Goal: Task Accomplishment & Management: Manage account settings

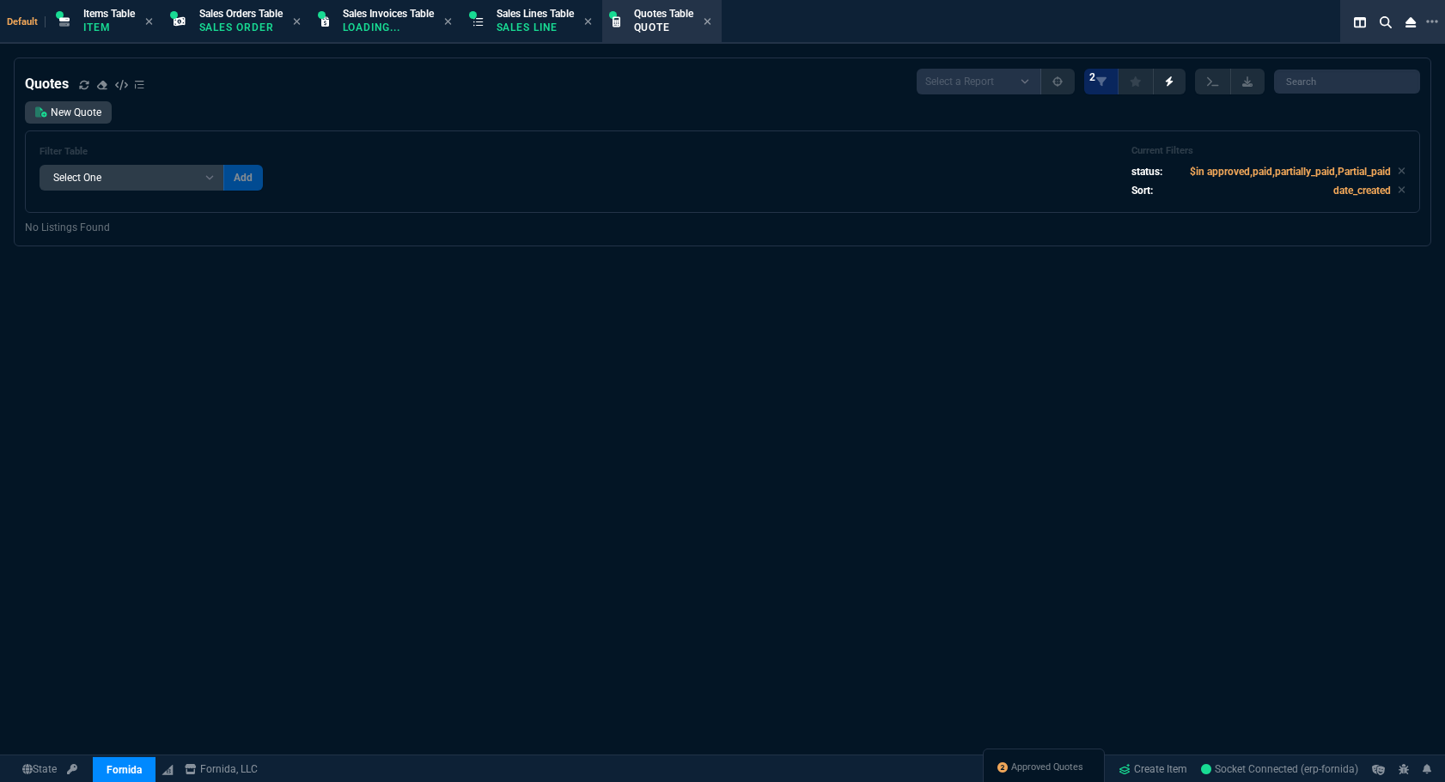
select select "12: [PERSON_NAME]"
select select
click at [1366, 82] on input "search" at bounding box center [1347, 82] width 146 height 24
paste input "[MEDICAL_DATA]-SG3600-SNBT"
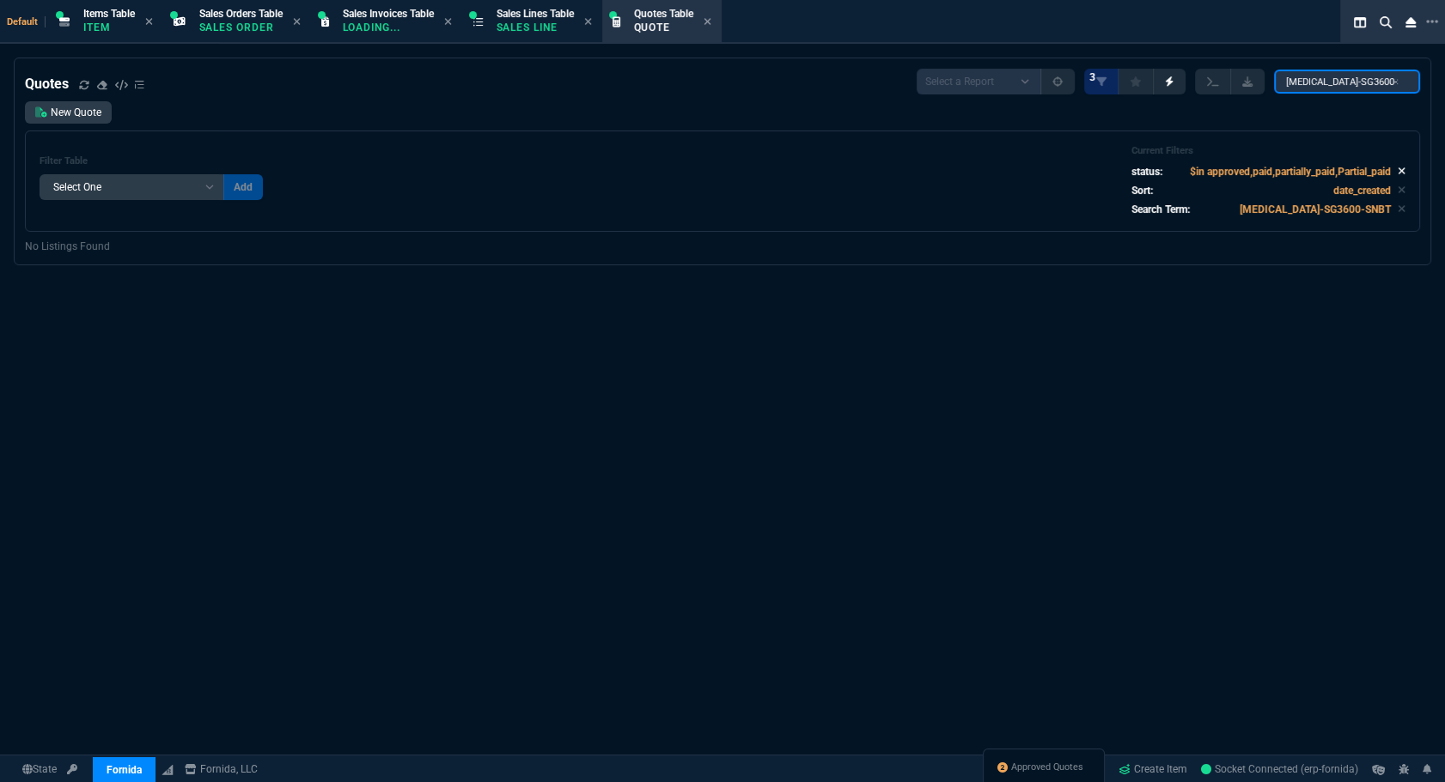
type input "[MEDICAL_DATA]-SG3600-SNBT"
click at [1397, 173] on icon at bounding box center [1401, 171] width 8 height 10
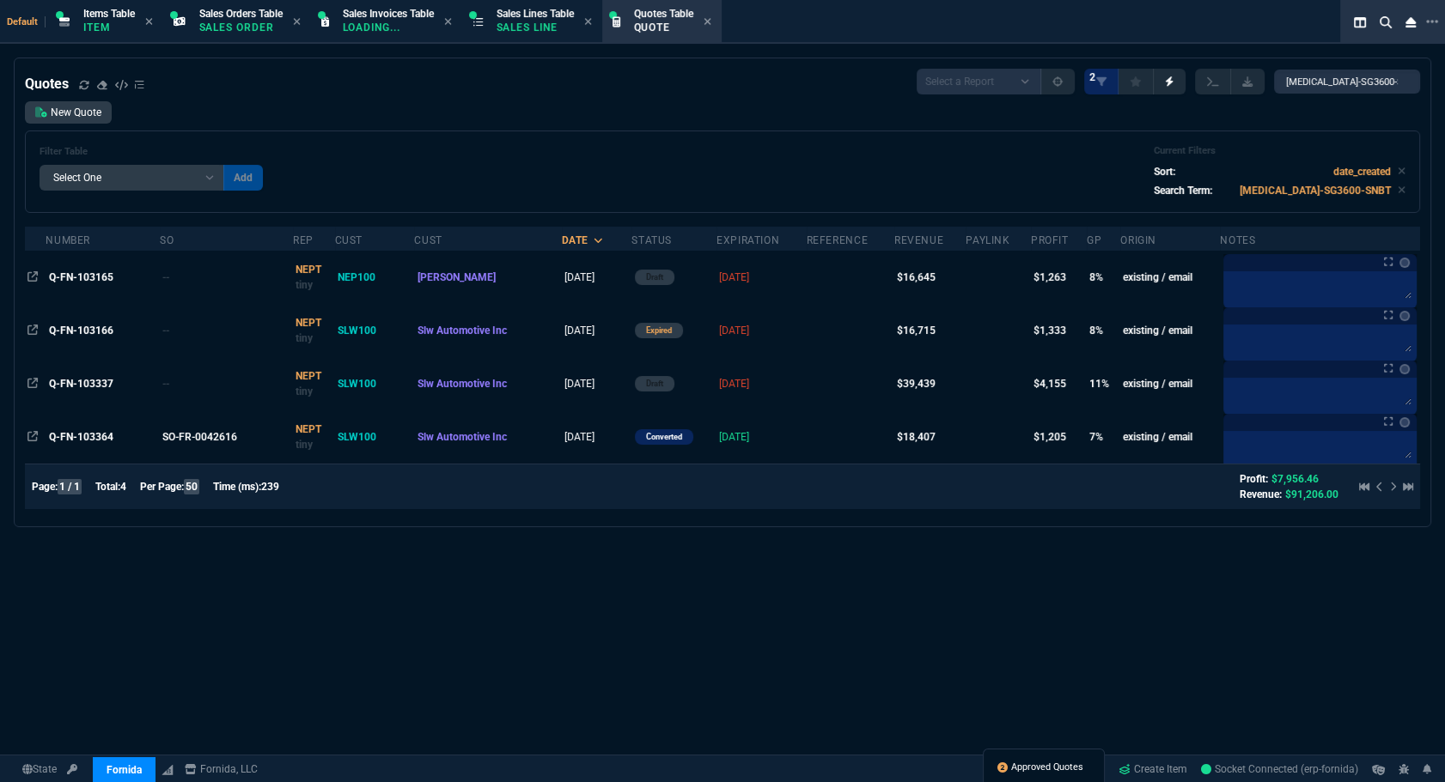
click at [1013, 770] on span "Approved Quotes" at bounding box center [1047, 768] width 72 height 14
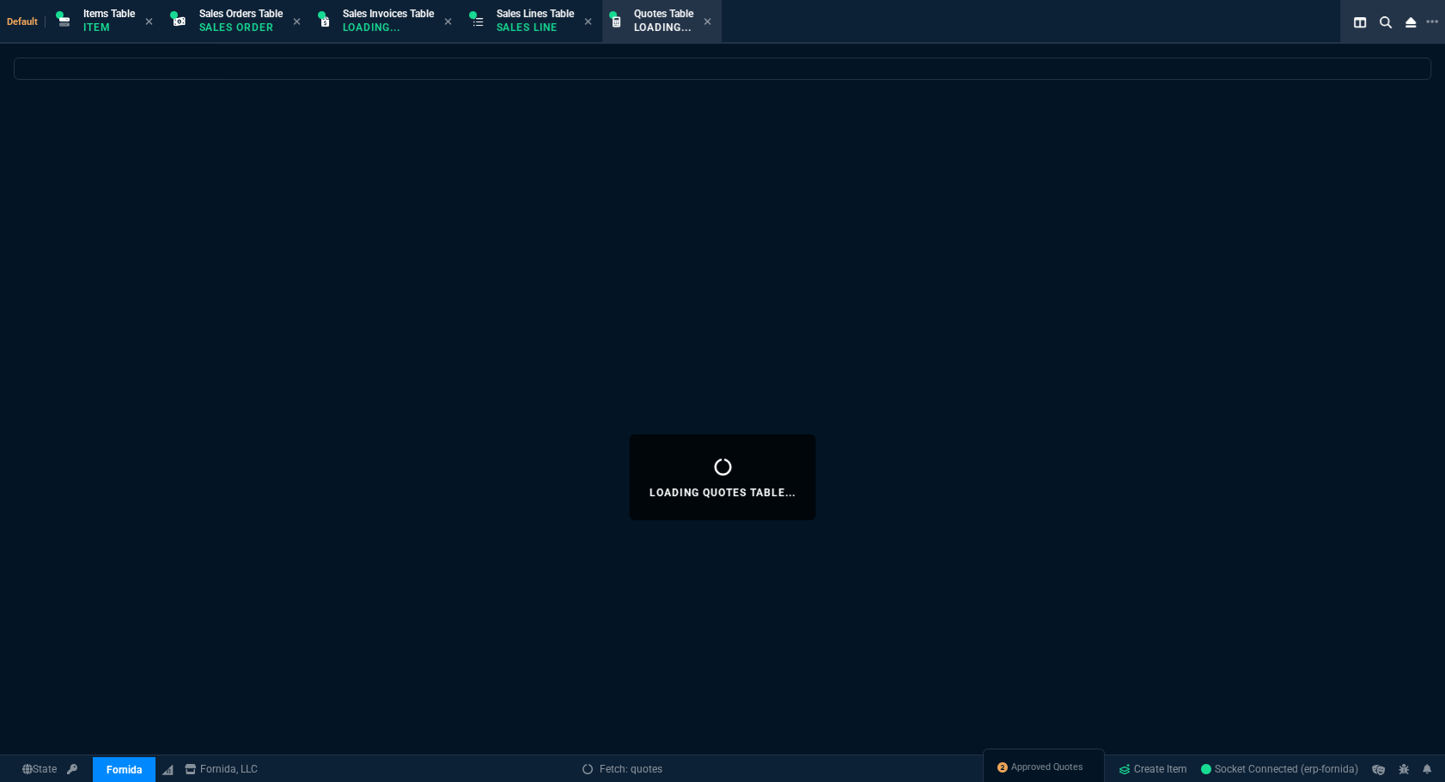
select select
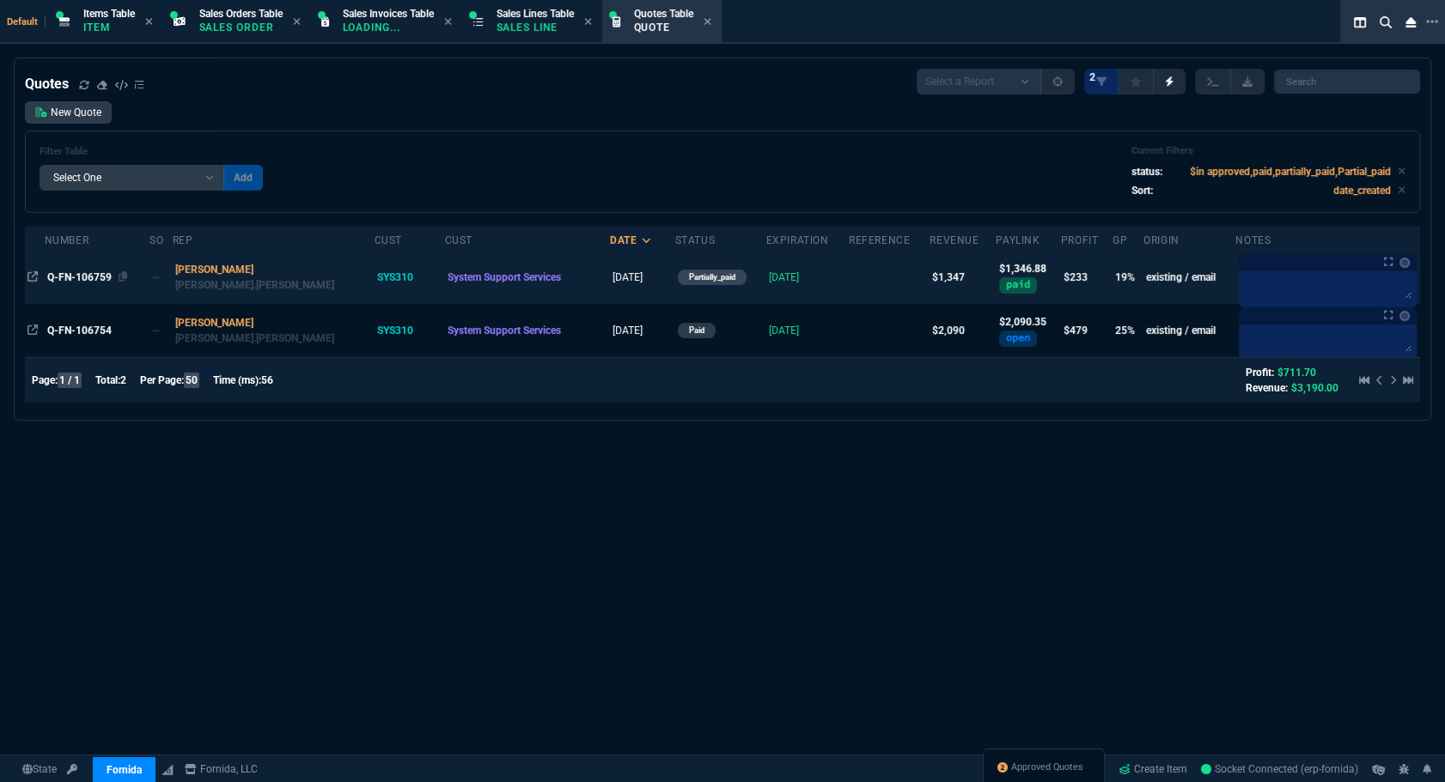
click at [87, 276] on span "Q-FN-106759" at bounding box center [79, 277] width 64 height 12
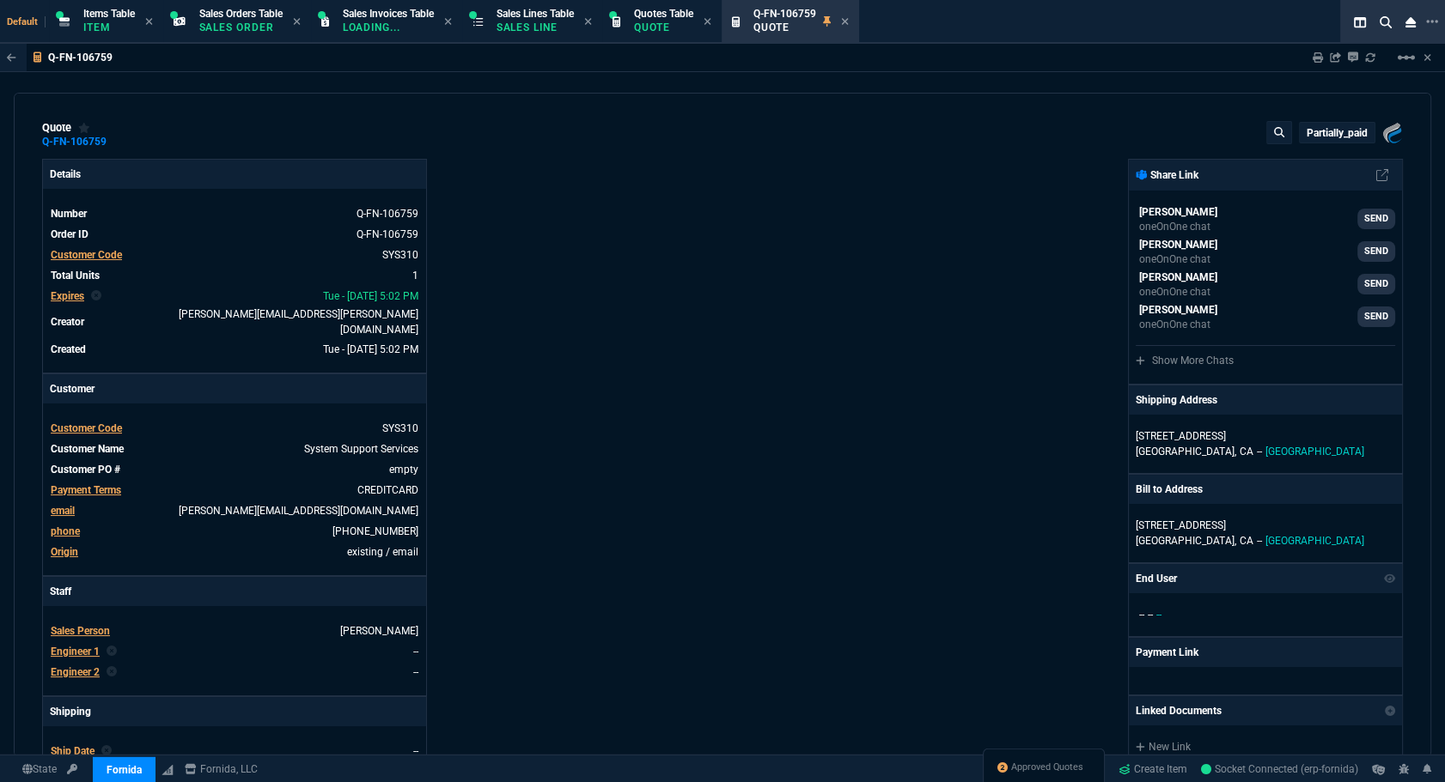
type input "23"
type input "286"
type input "1695"
type input "26"
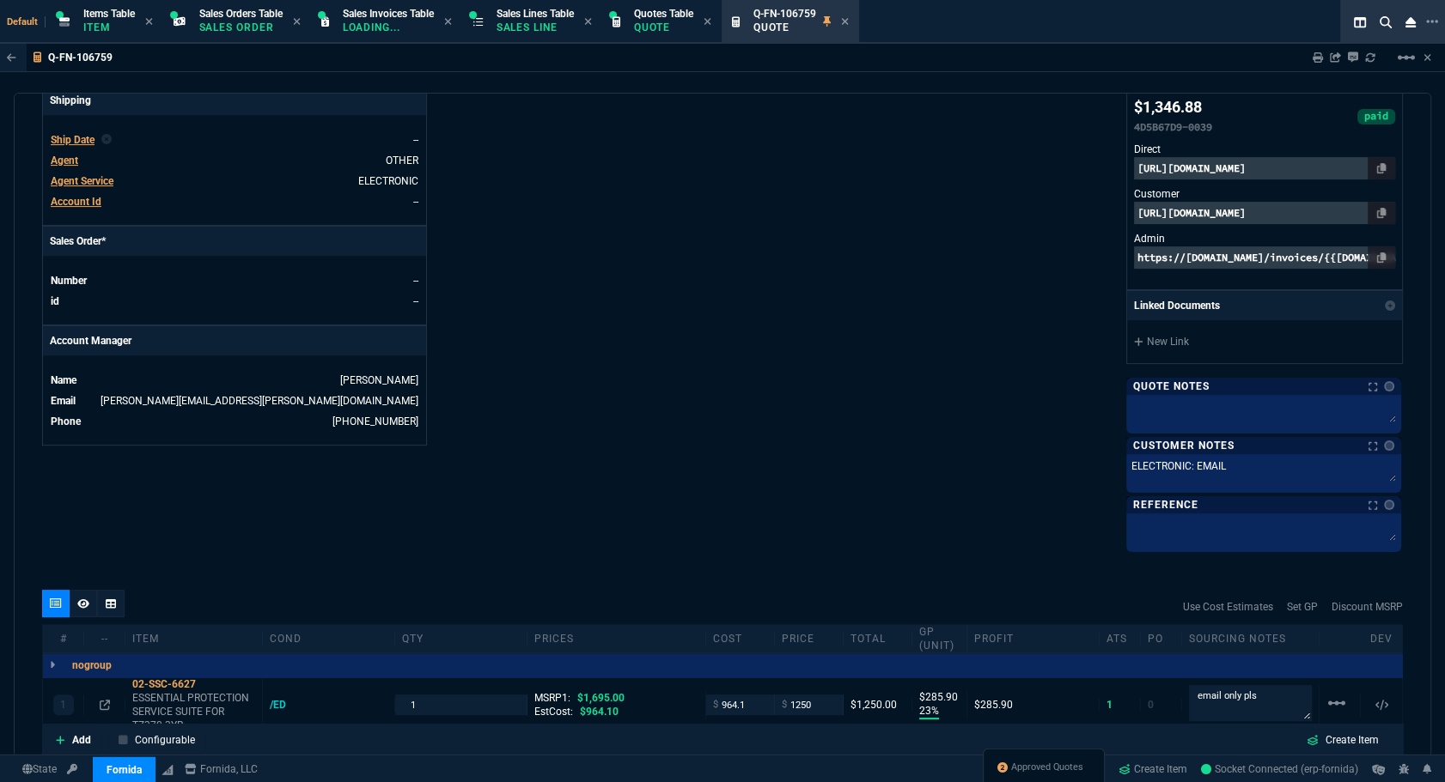
scroll to position [846, 0]
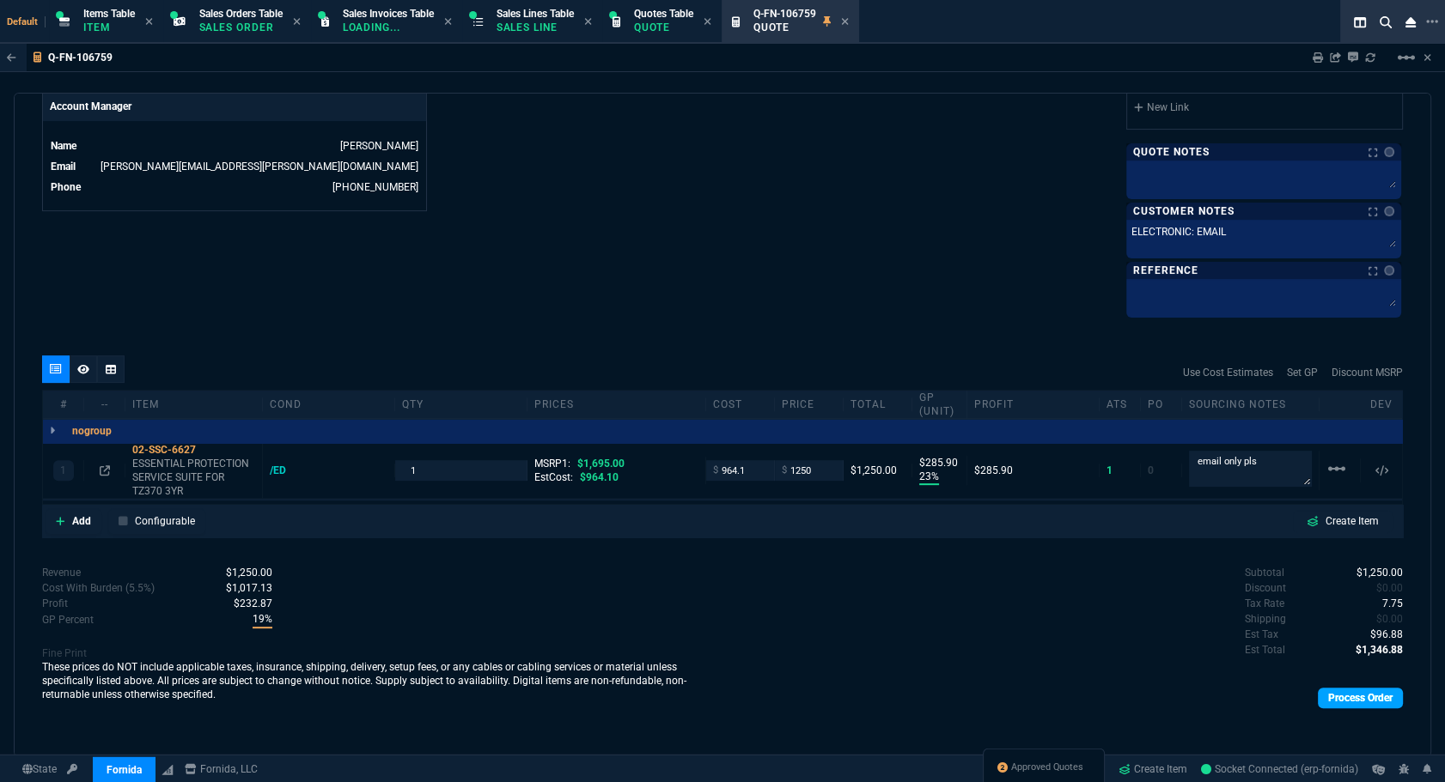
click at [1319, 697] on link "Process Order" at bounding box center [1359, 698] width 85 height 21
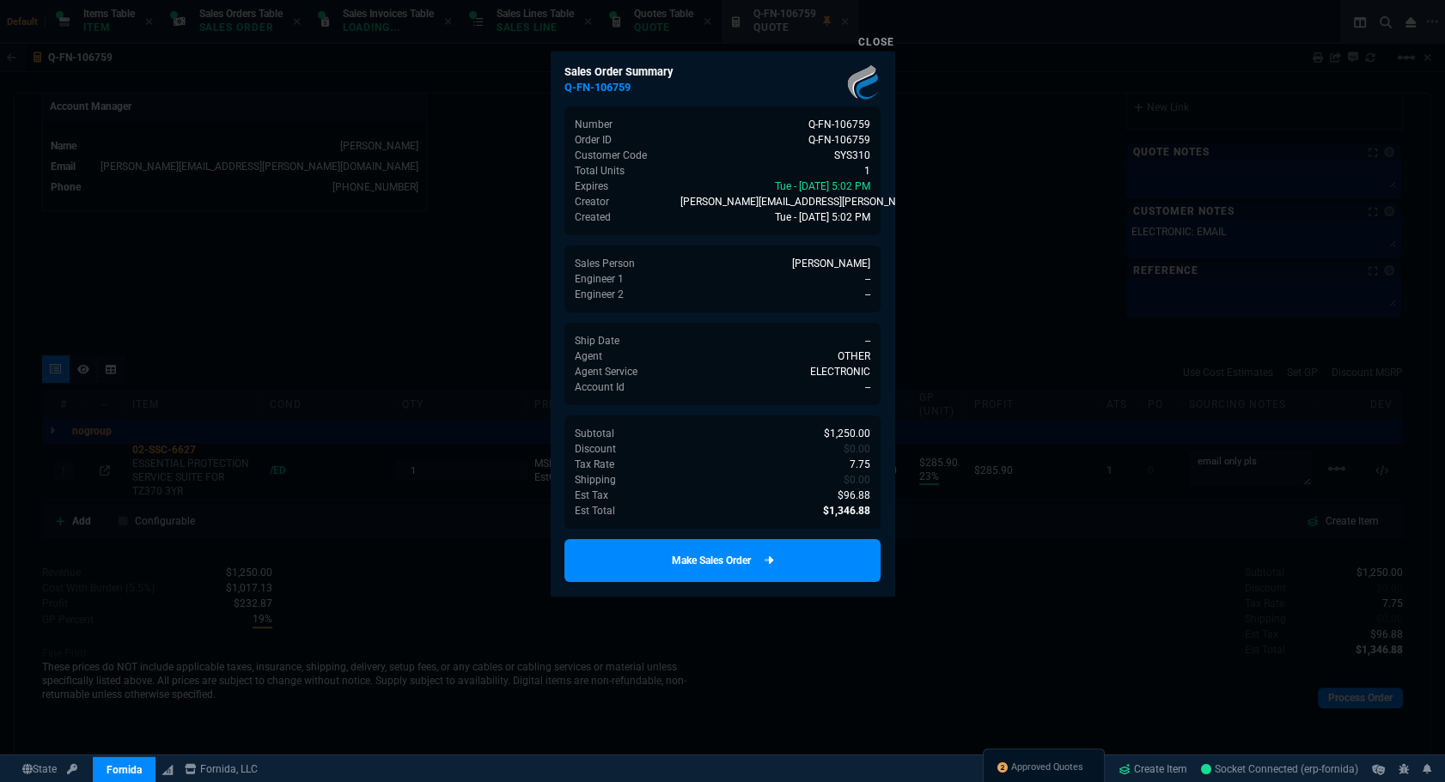
click at [816, 558] on link "Make Sales Order" at bounding box center [722, 560] width 316 height 43
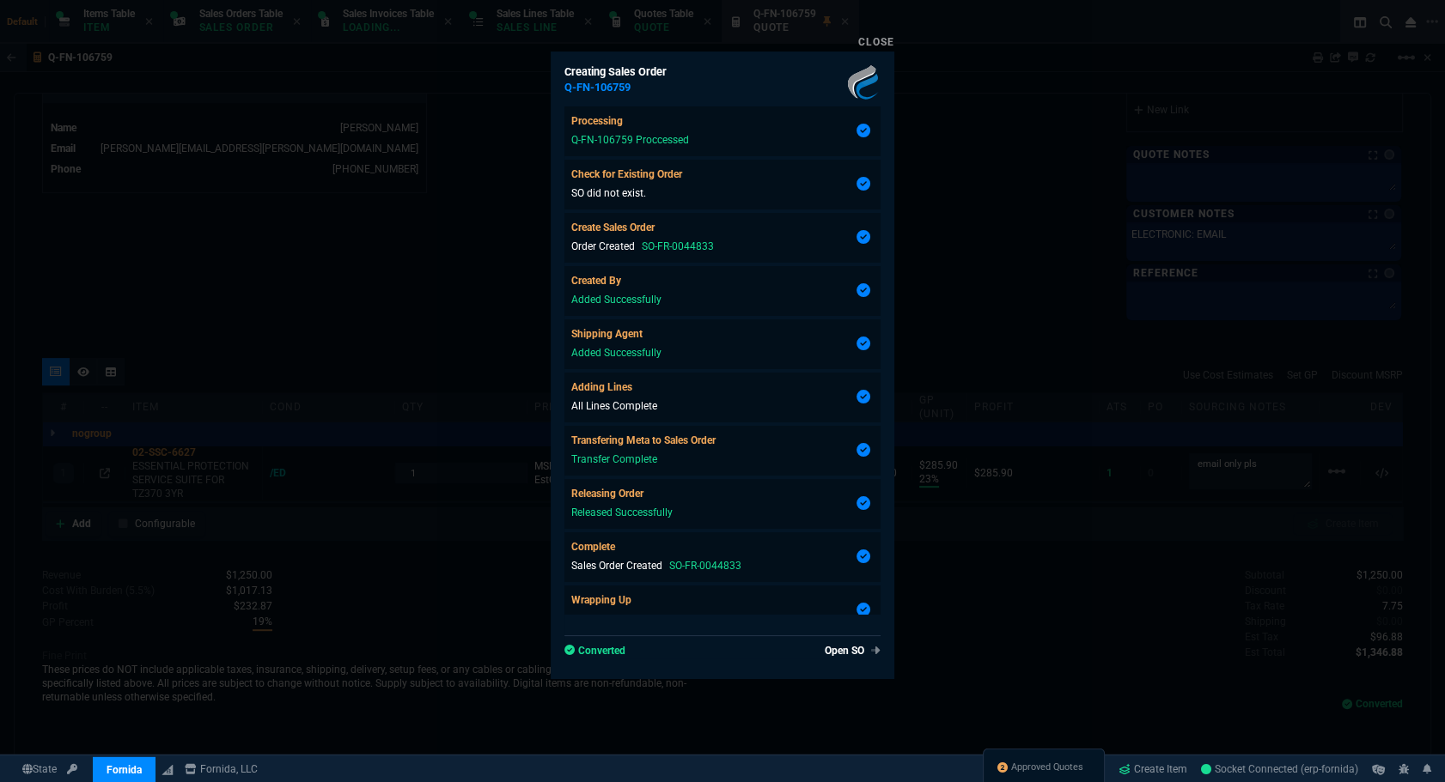
type input "23"
type input "286"
type input "26"
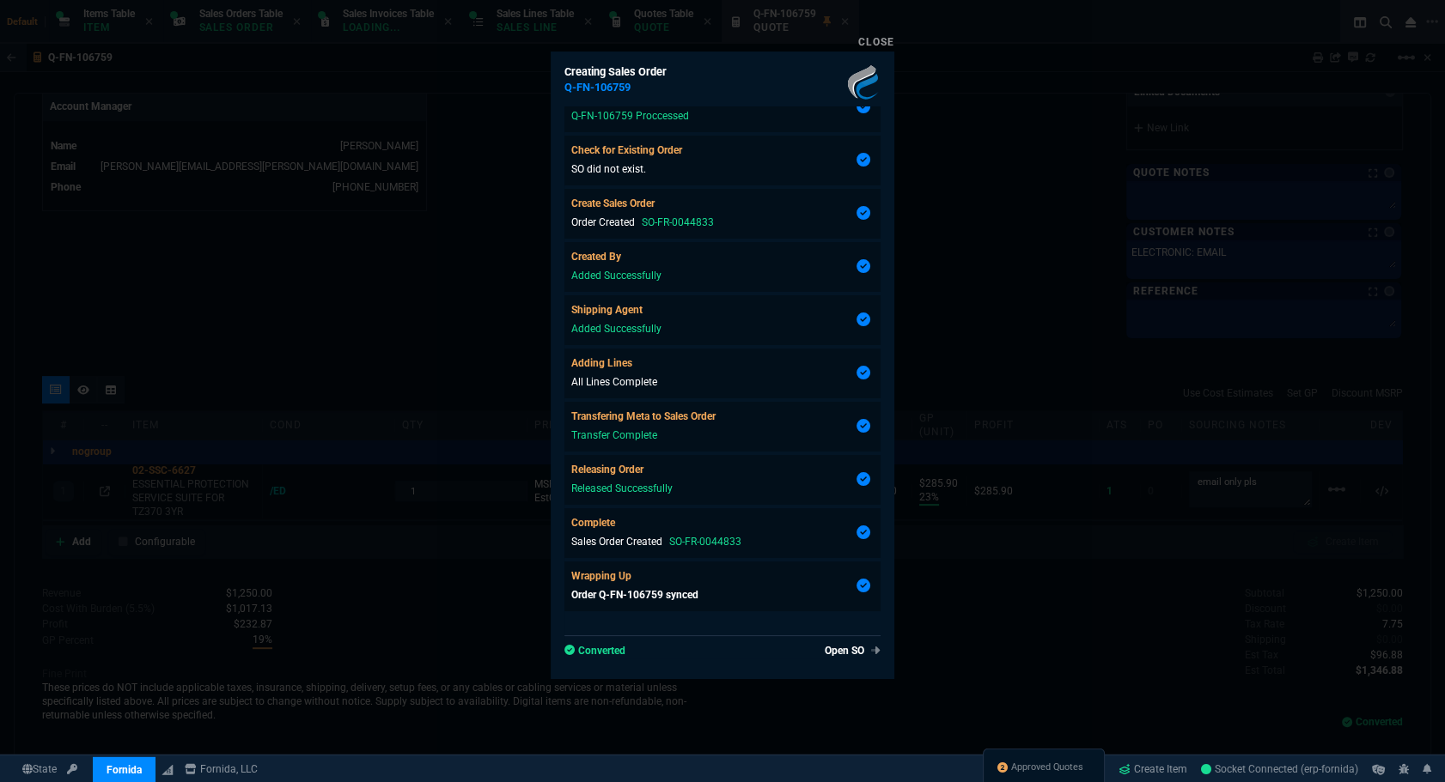
click at [1042, 417] on div at bounding box center [722, 391] width 1445 height 782
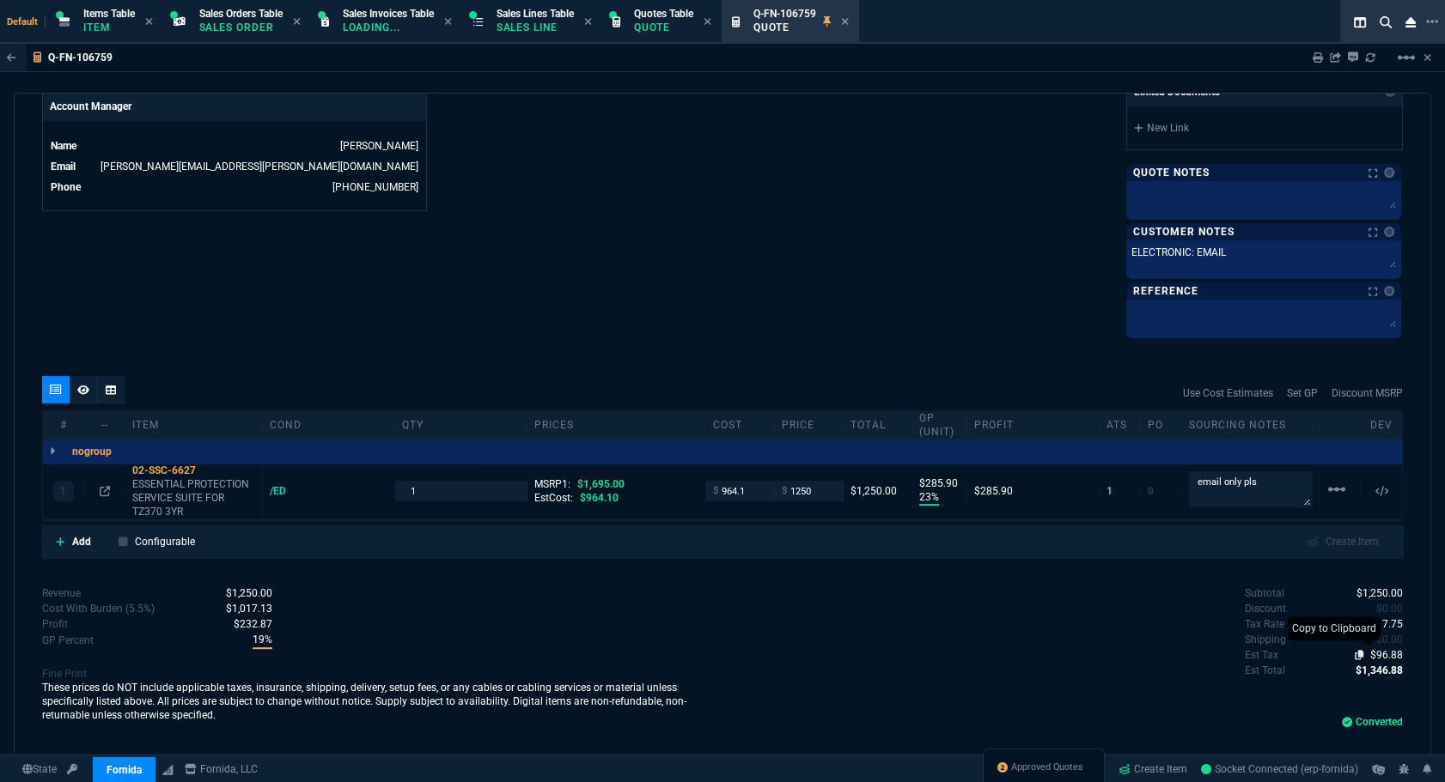
click at [1354, 653] on icon at bounding box center [1358, 655] width 9 height 10
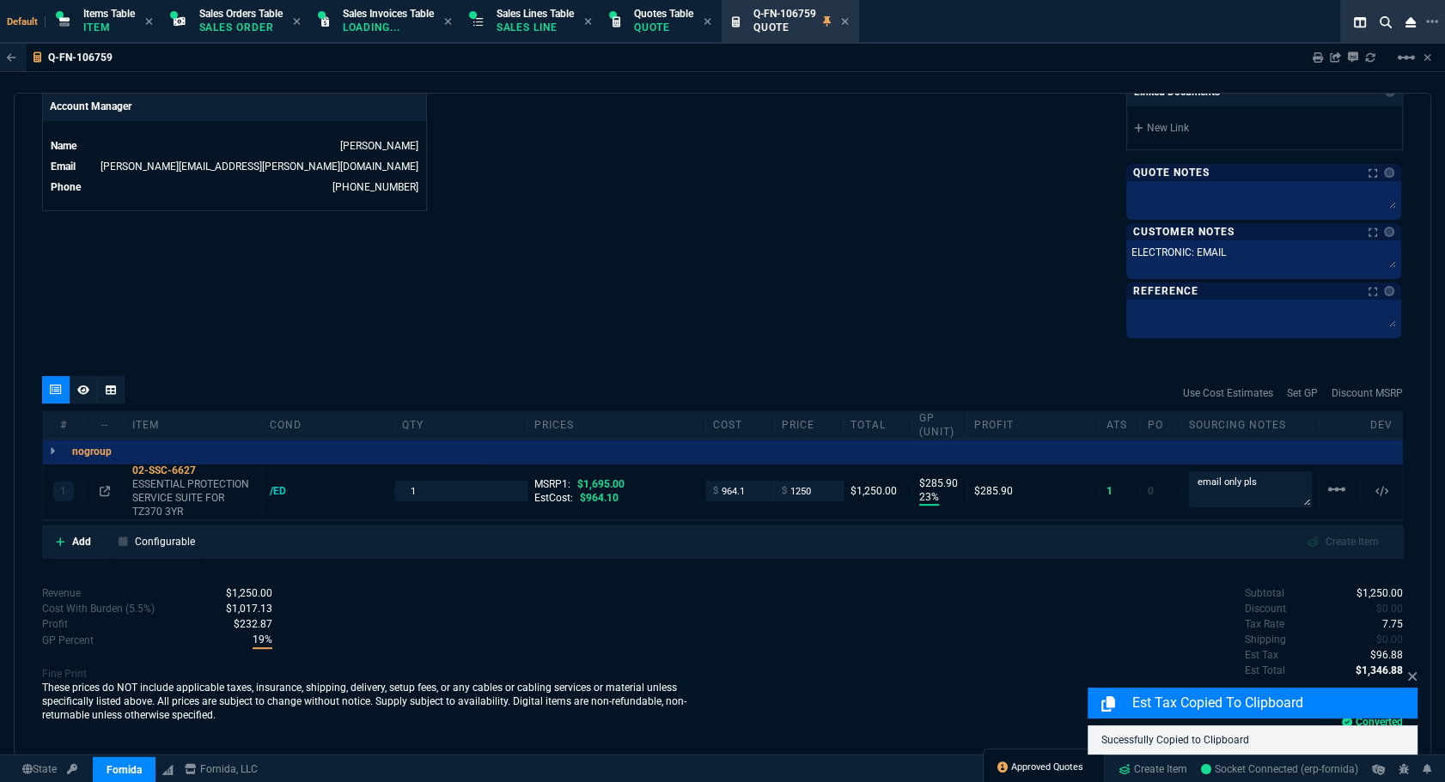
click at [1011, 774] on span "Approved Quotes" at bounding box center [1047, 768] width 72 height 14
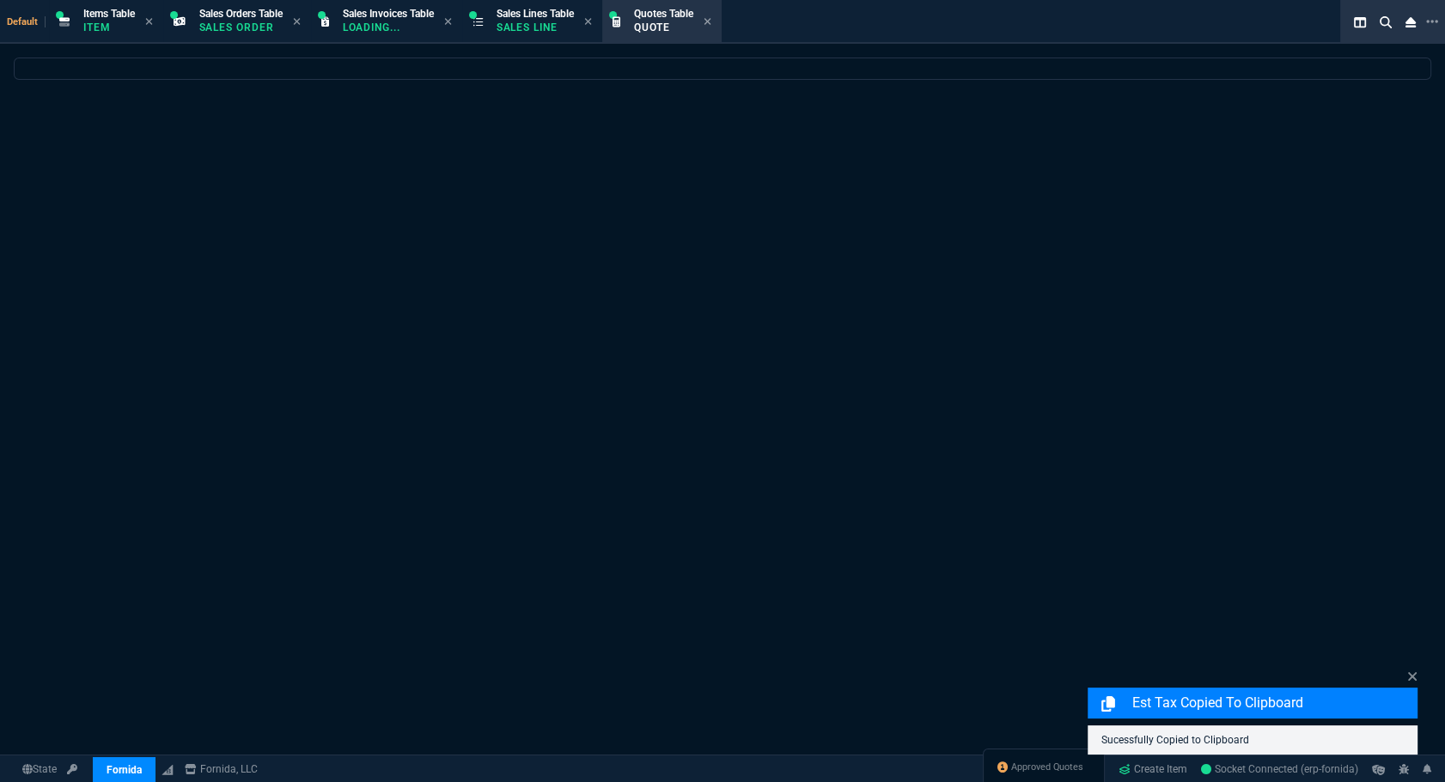
select select
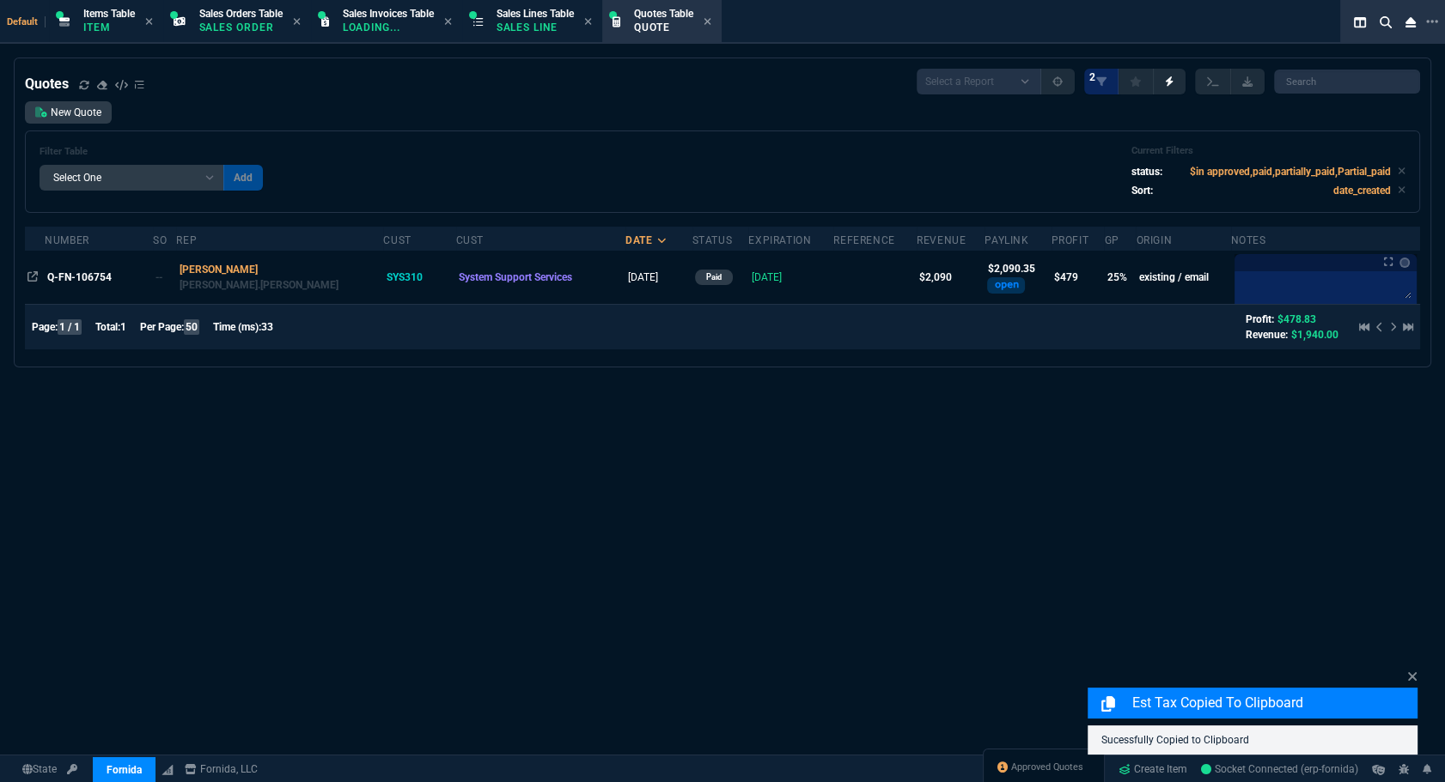
click at [68, 275] on span "Q-FN-106754" at bounding box center [79, 277] width 64 height 12
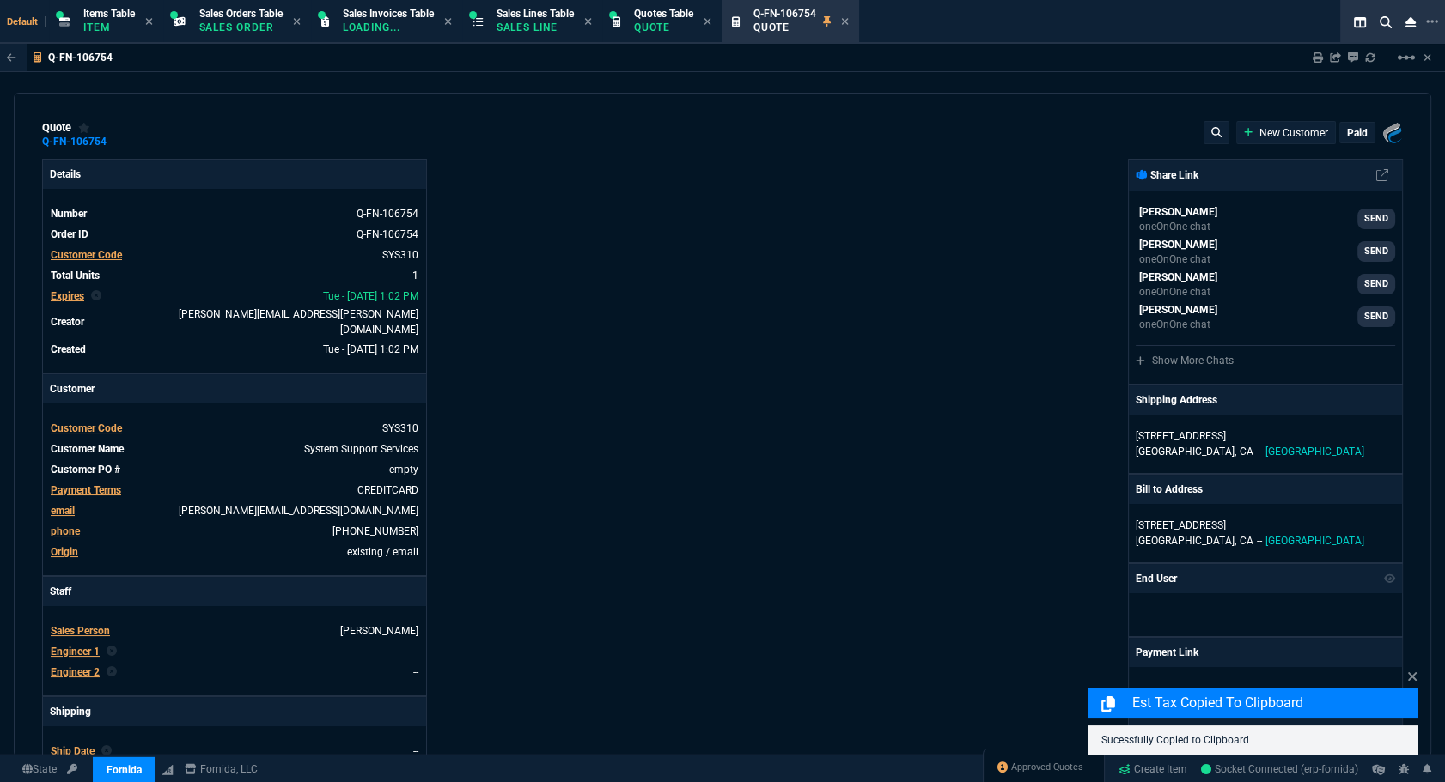
type input "29"
type input "555"
type input "2494.8"
type input "22"
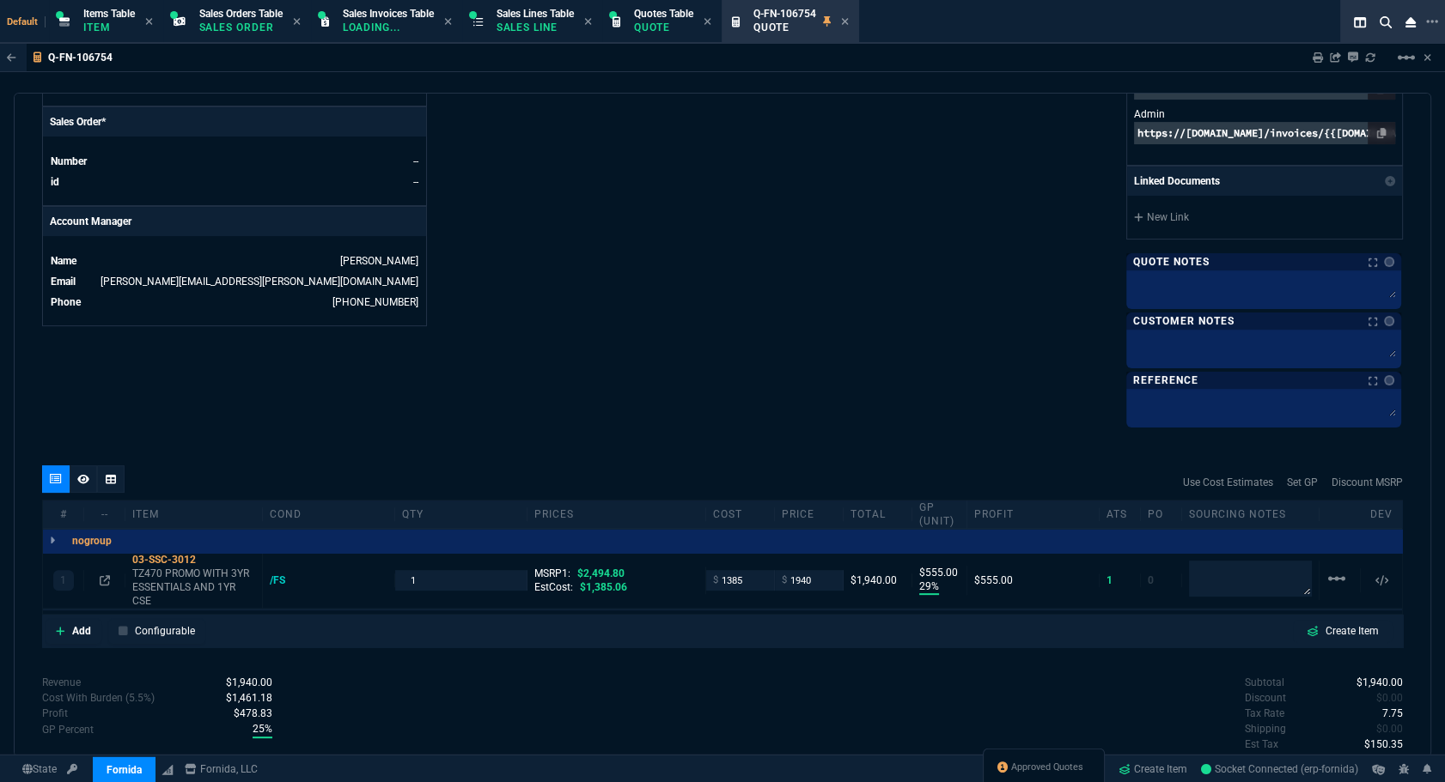
scroll to position [841, 0]
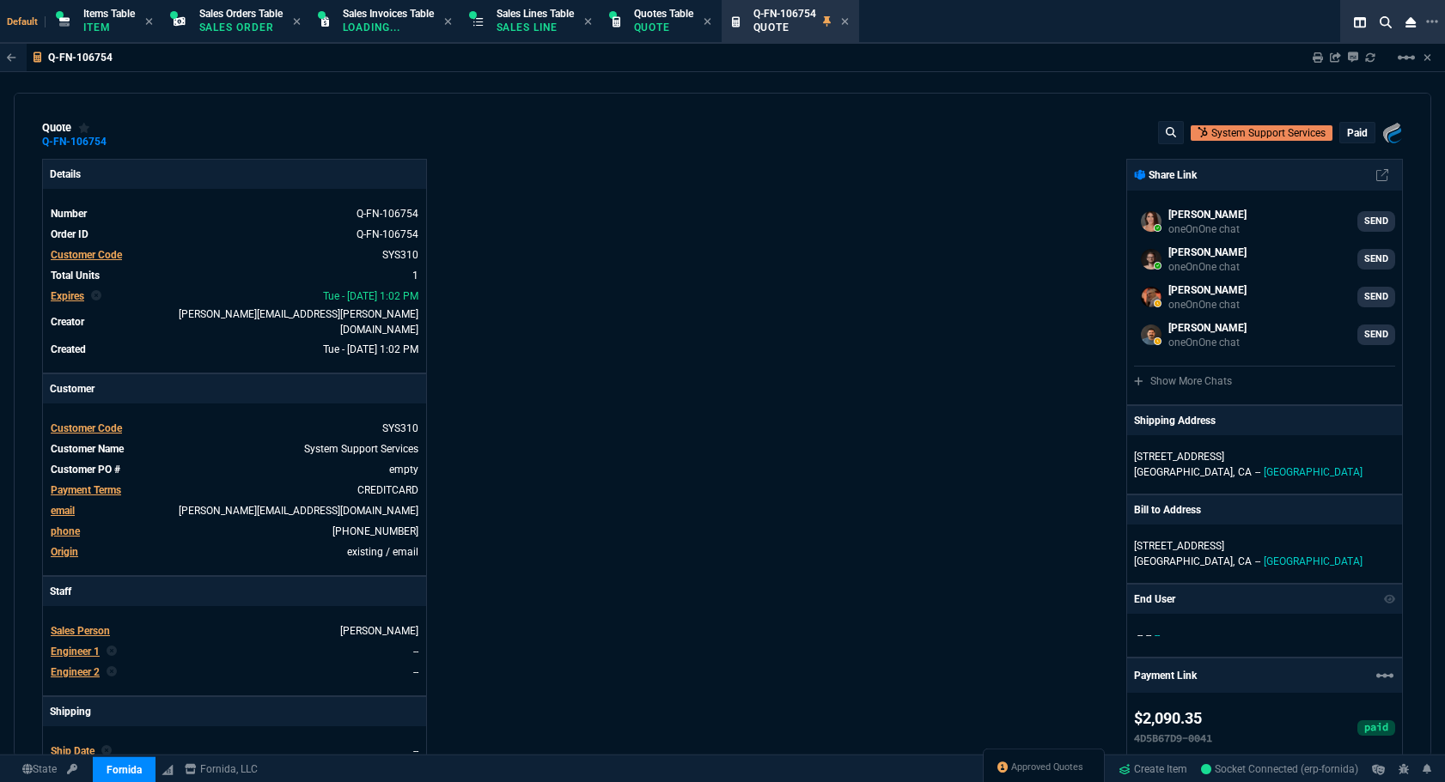
select select "12: ROSS"
click at [1340, 129] on div "paid" at bounding box center [1357, 133] width 34 height 20
click at [1347, 129] on p "paid" at bounding box center [1357, 133] width 21 height 14
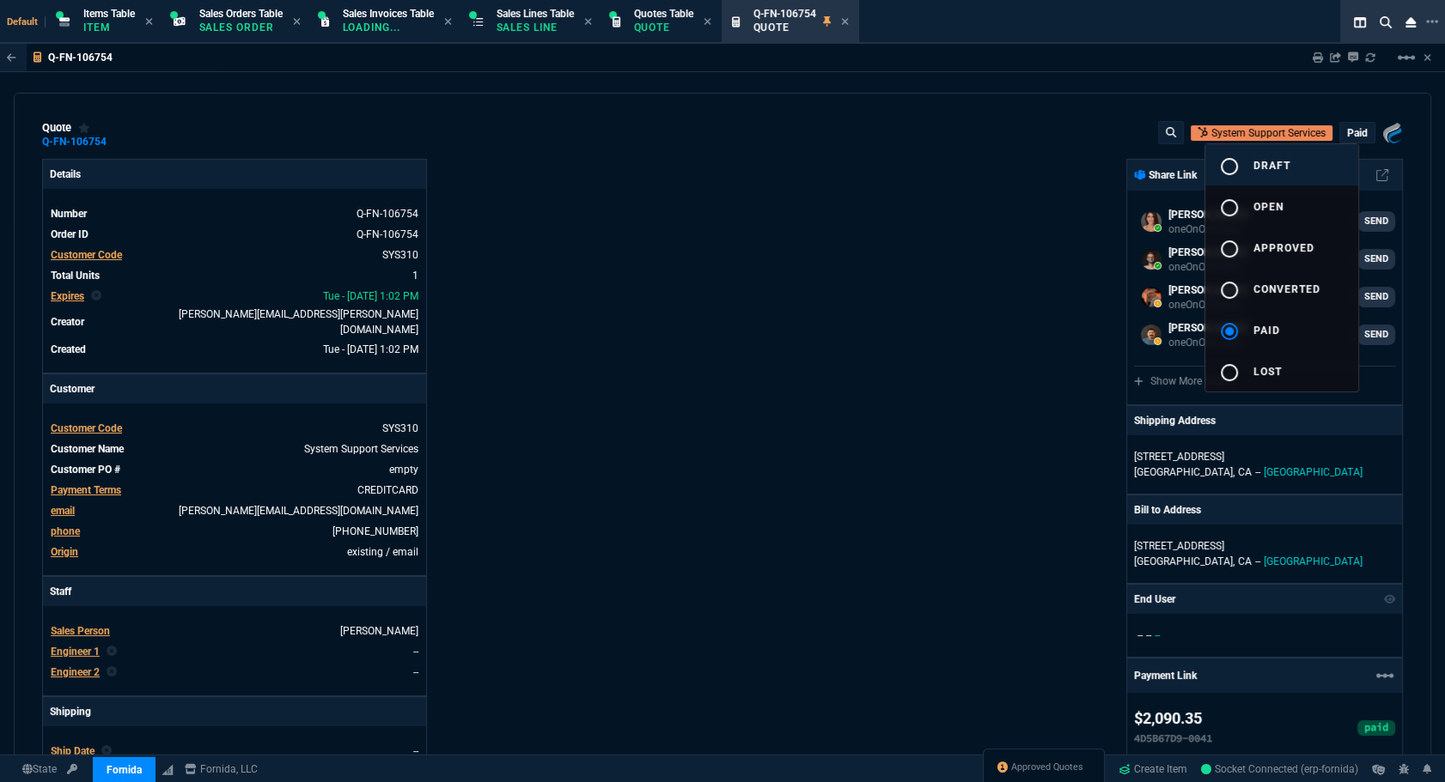
click at [1274, 171] on span "draft" at bounding box center [1271, 166] width 37 height 12
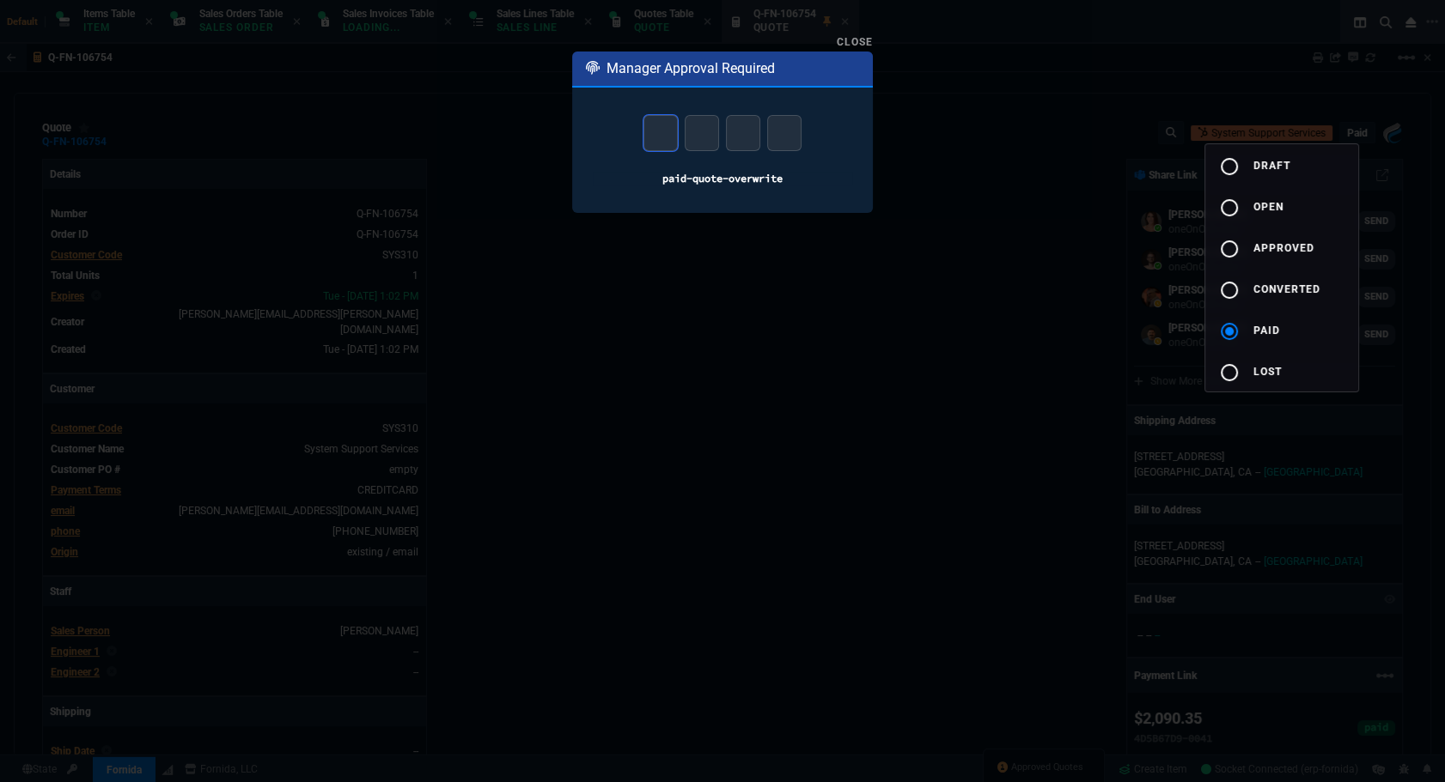
type input "1"
type input "7"
type input "8"
type input "0"
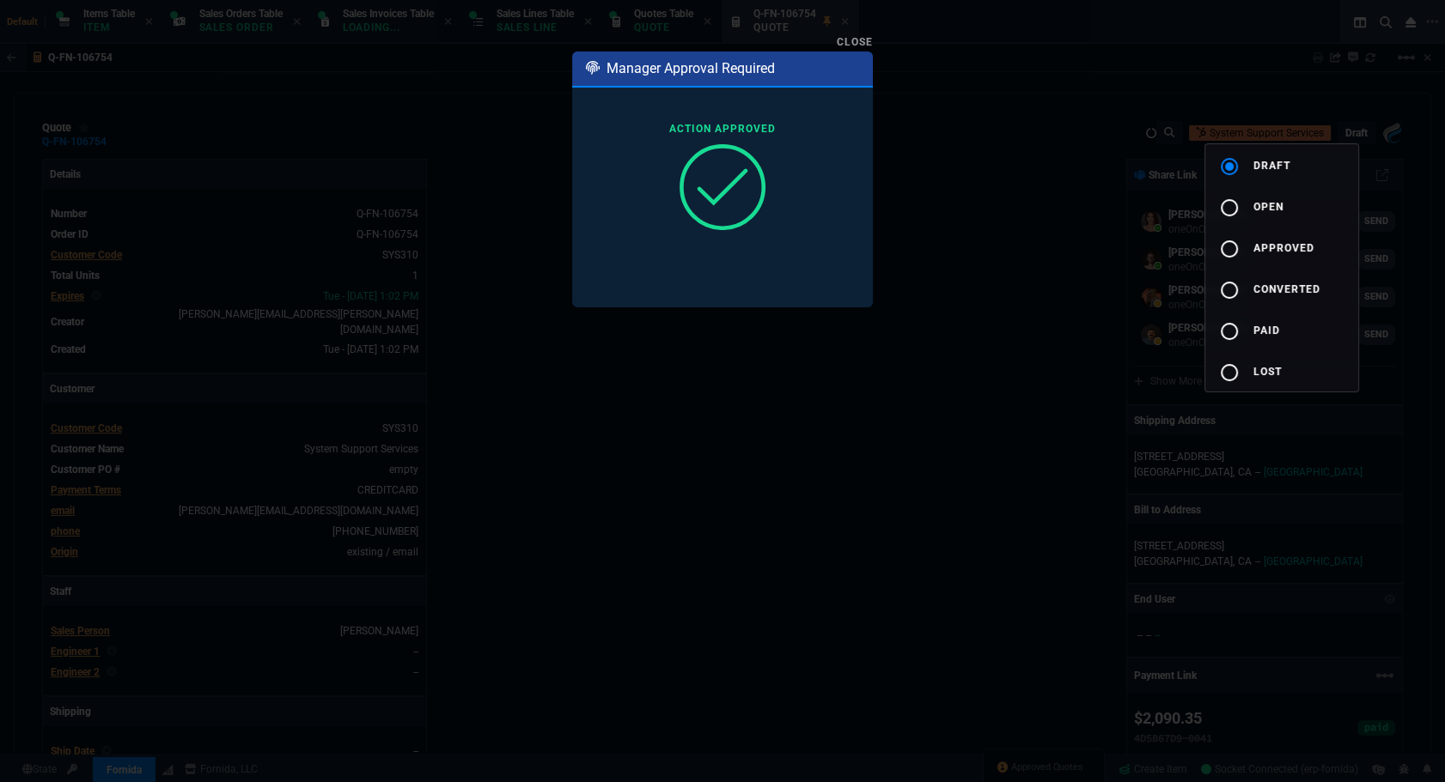
click at [970, 204] on div at bounding box center [722, 391] width 1445 height 782
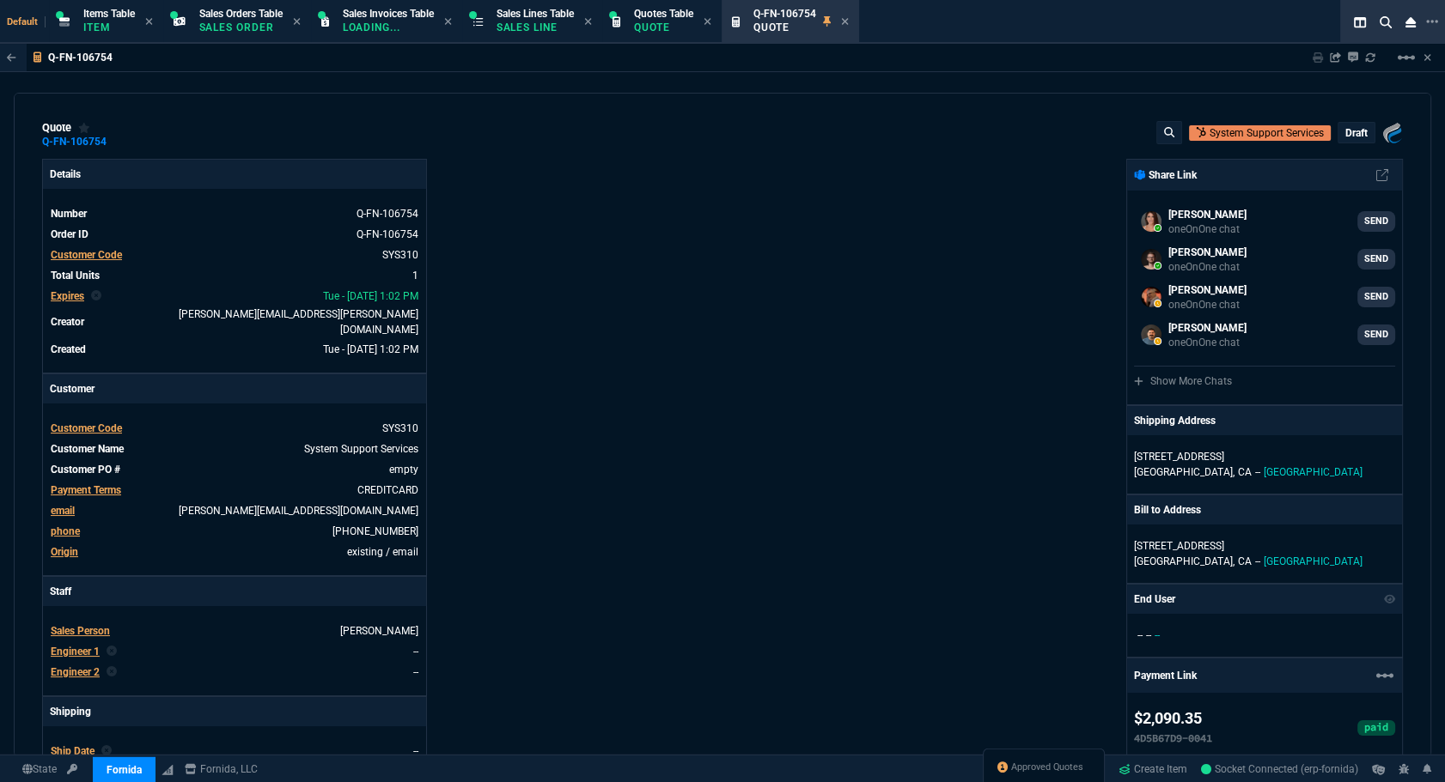
type input "29"
type input "555"
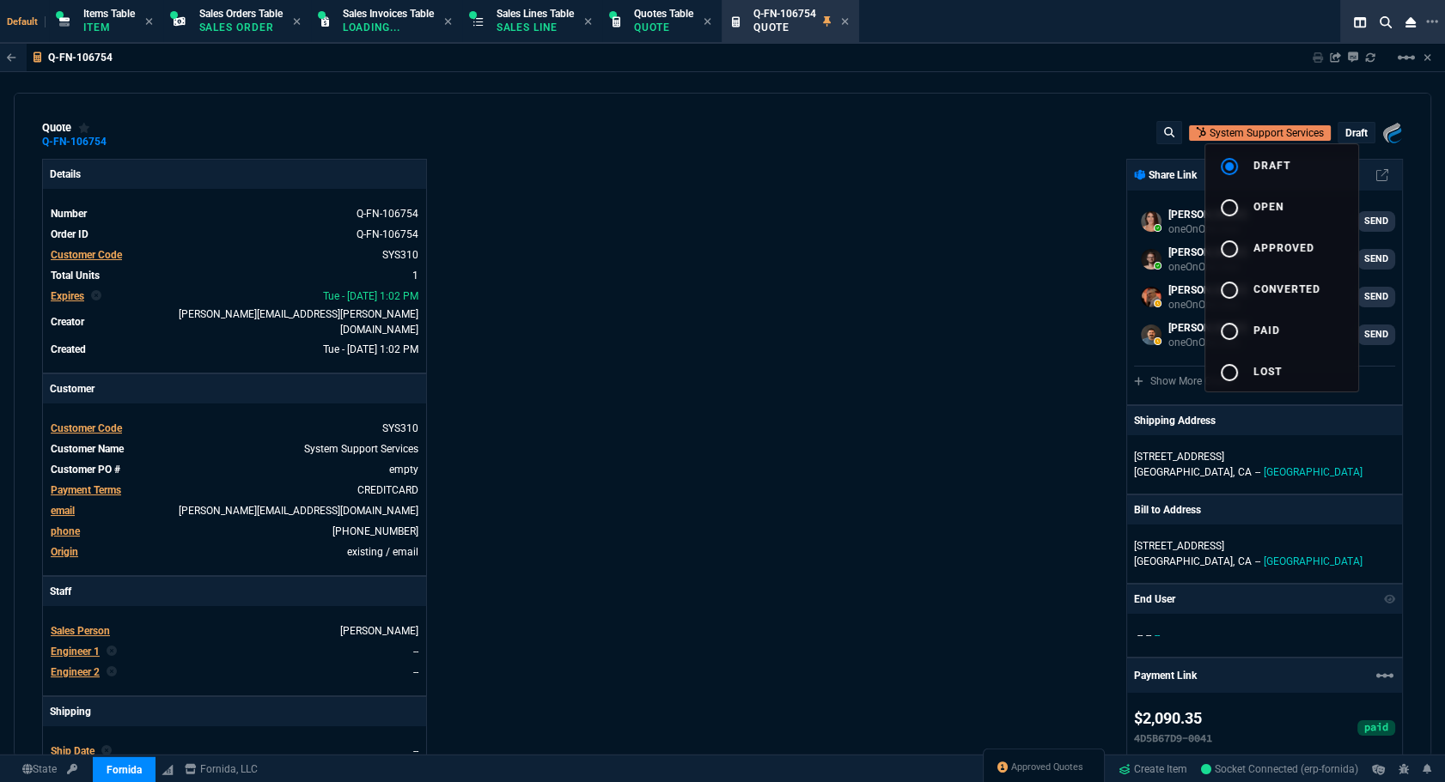
type input "22"
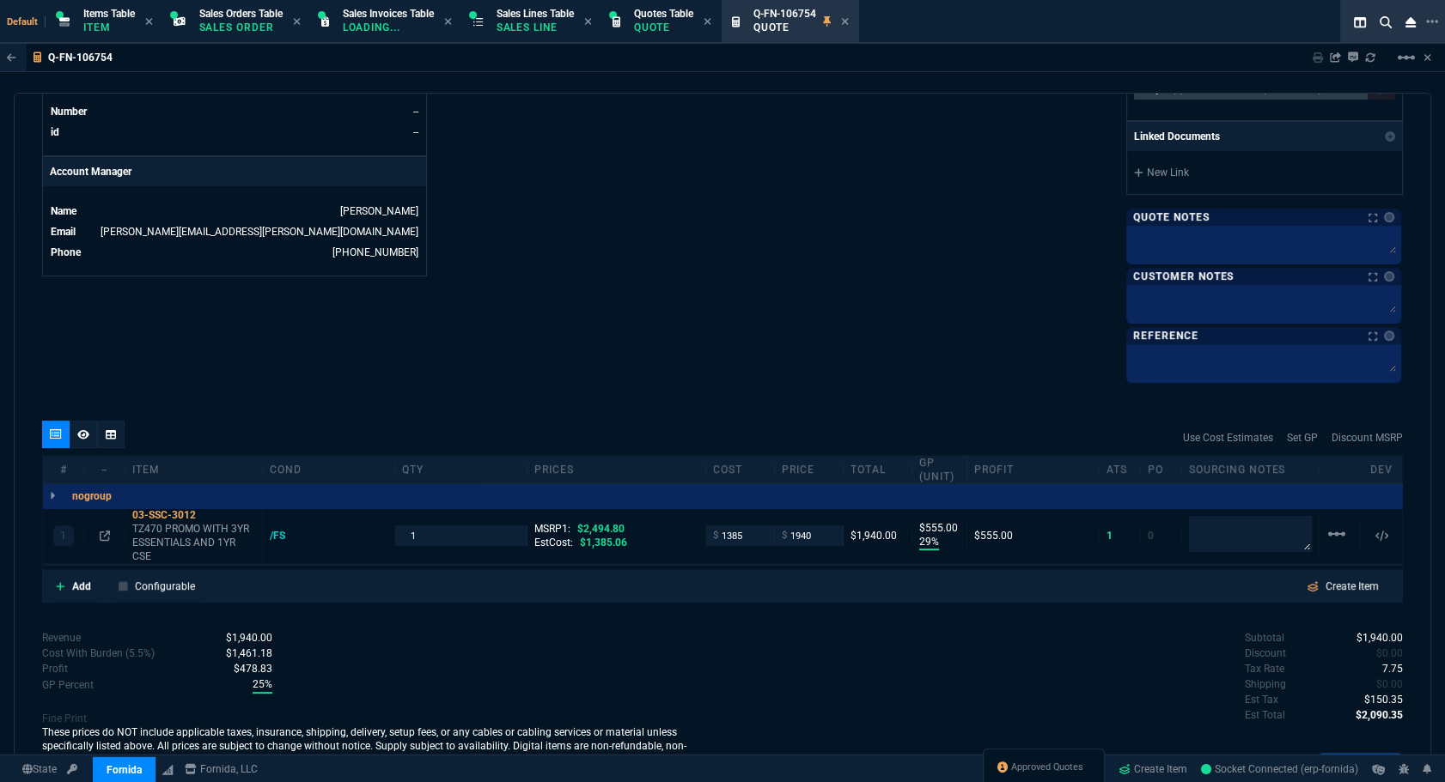
scroll to position [861, 0]
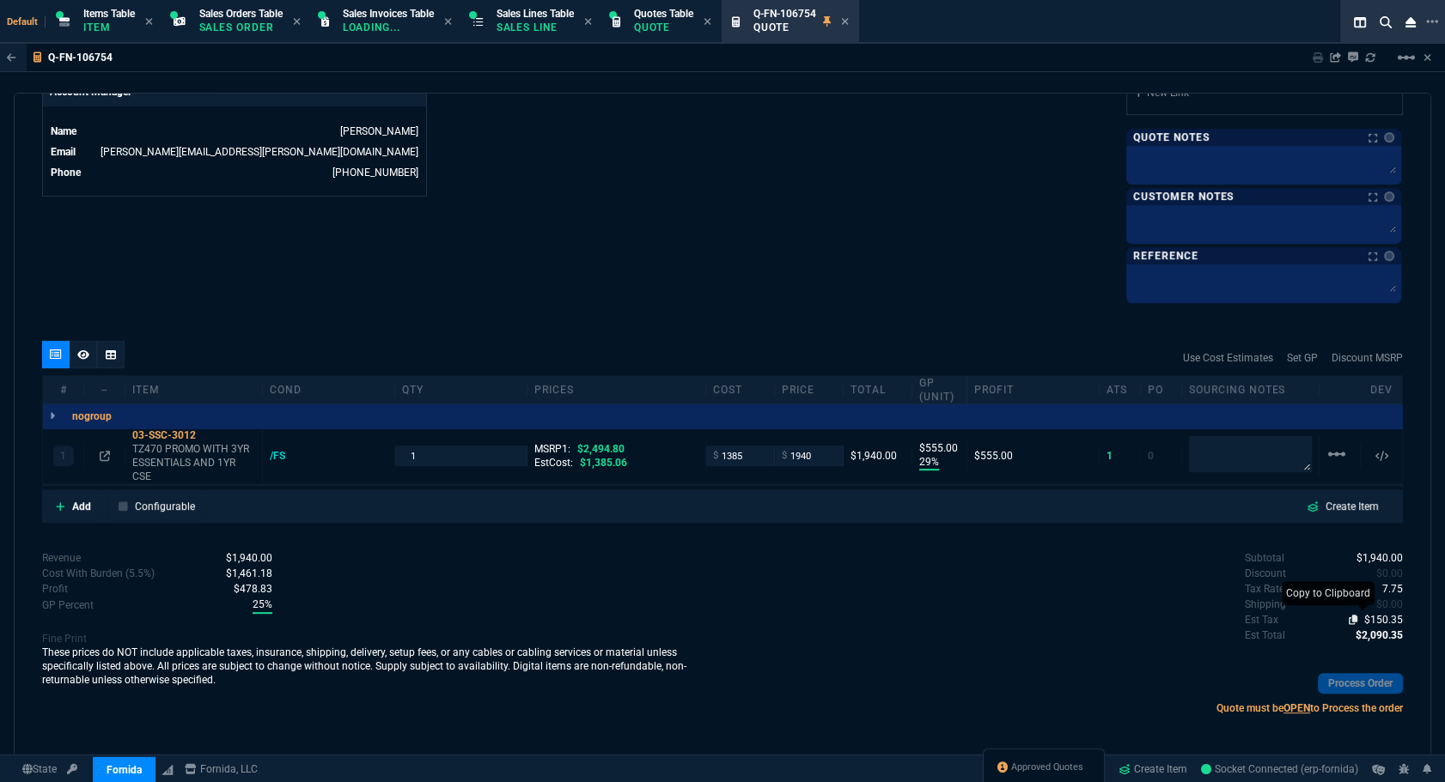
click at [1348, 617] on icon at bounding box center [1352, 620] width 9 height 10
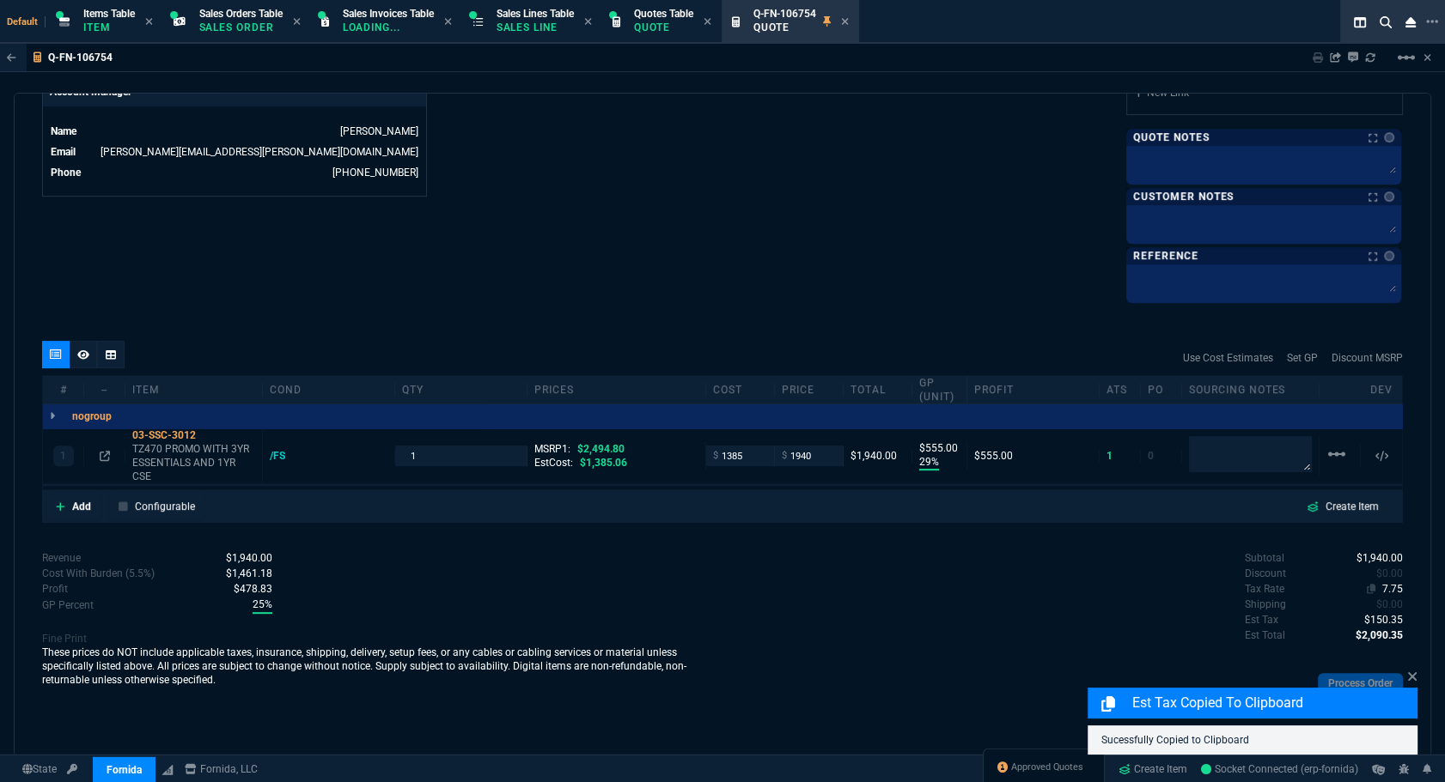
click at [1384, 589] on span "7.75" at bounding box center [1392, 589] width 21 height 12
click at [72, 505] on p "Add" at bounding box center [81, 506] width 19 height 15
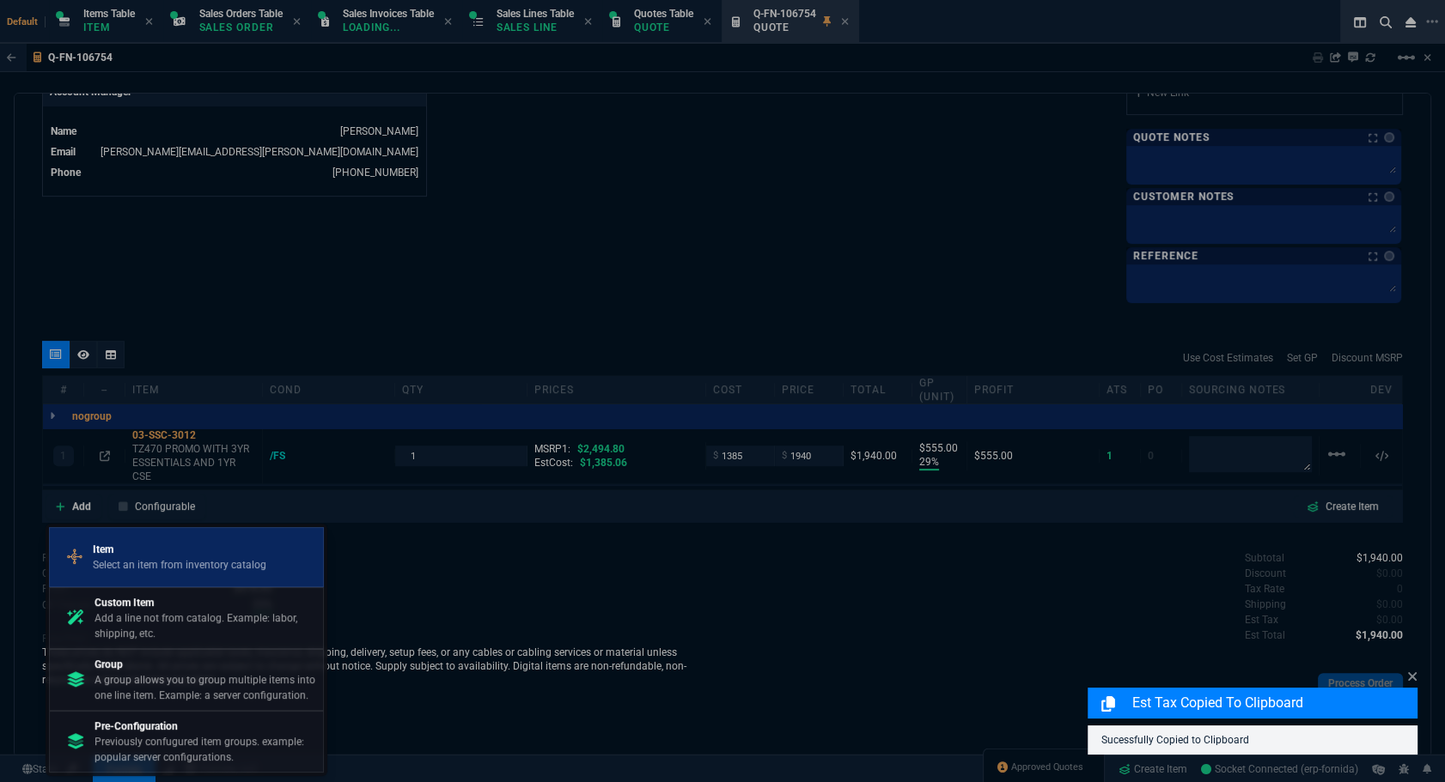
click at [100, 545] on p "Item" at bounding box center [179, 549] width 173 height 15
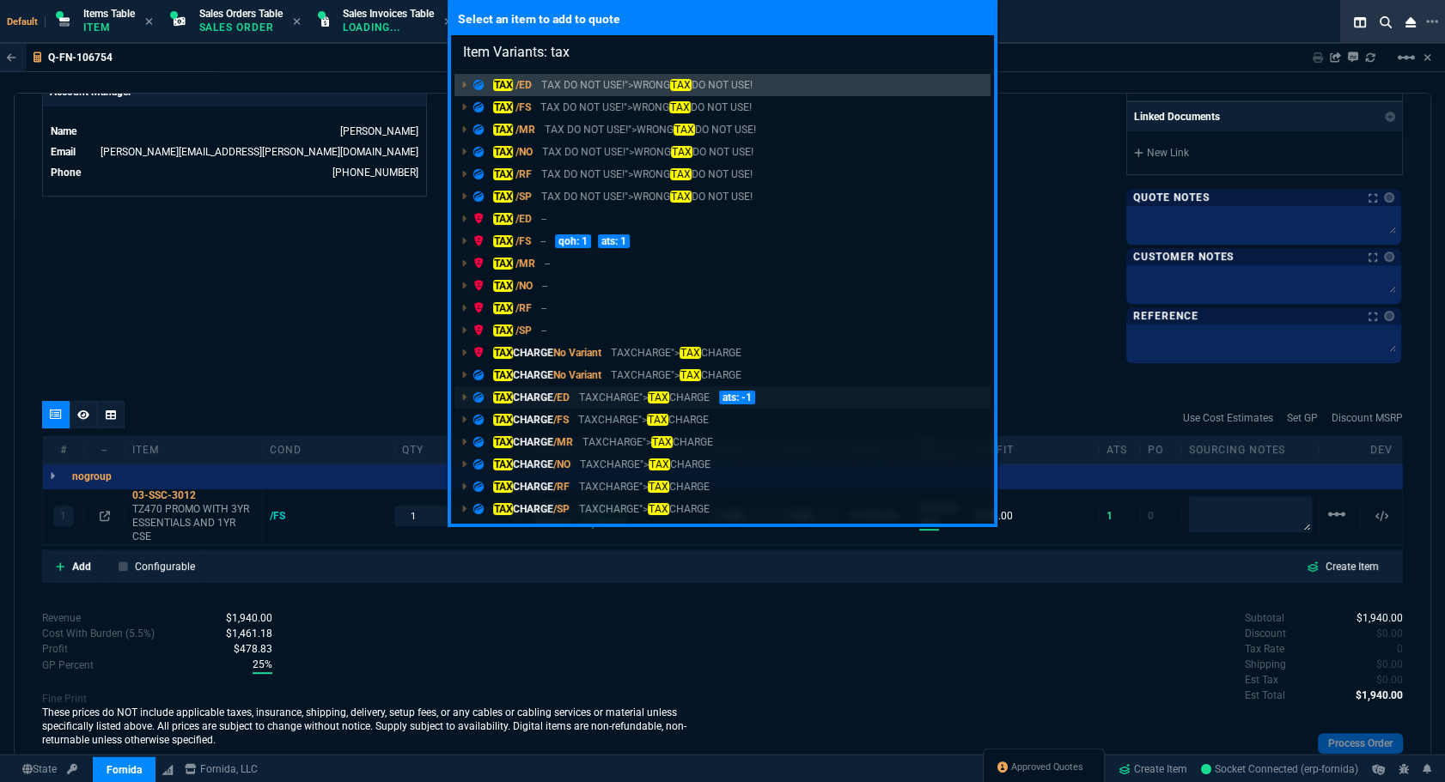
type input "Item Variants: tax"
click at [518, 395] on p "TAX CHARGE /ED" at bounding box center [521, 397] width 96 height 15
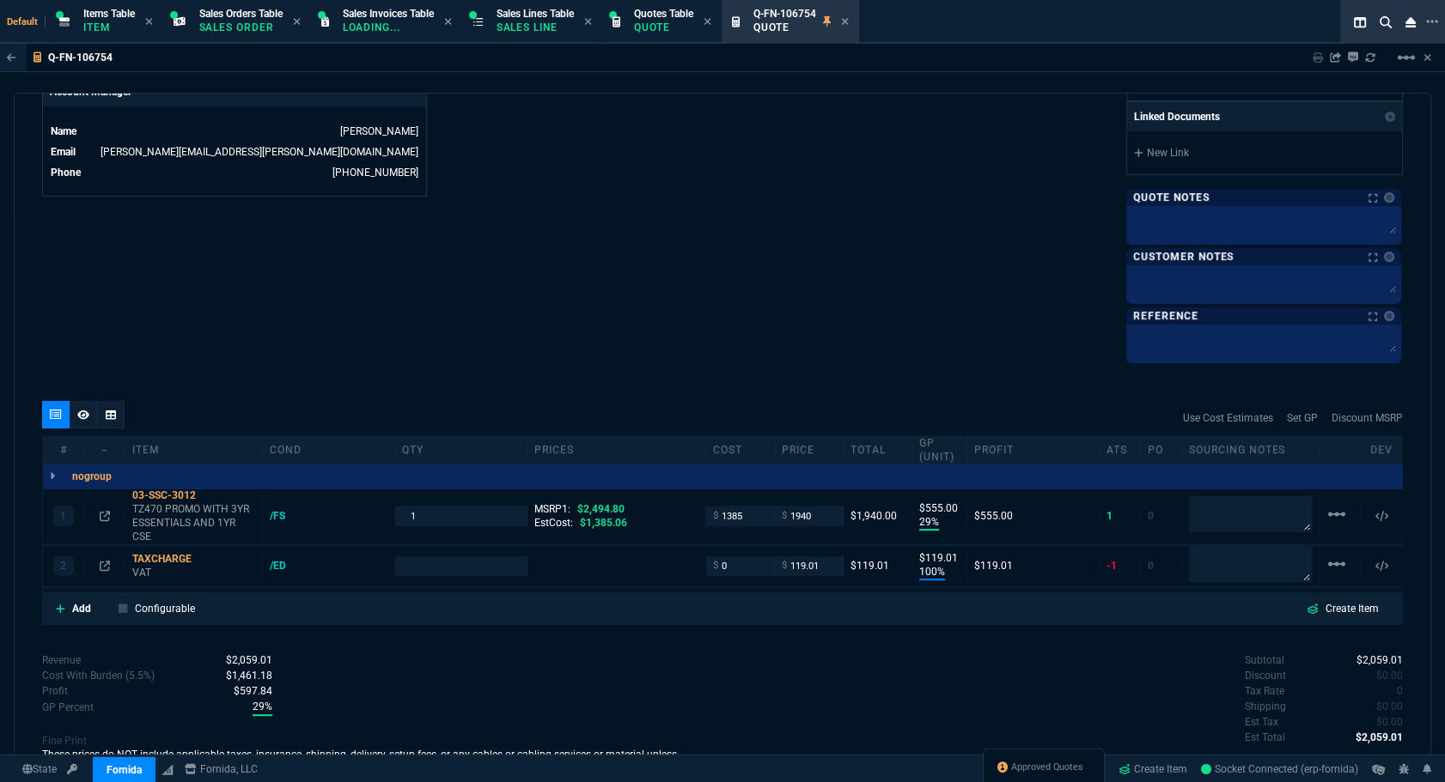
type input "29"
type input "555"
type input "100"
type input "119"
type input "22"
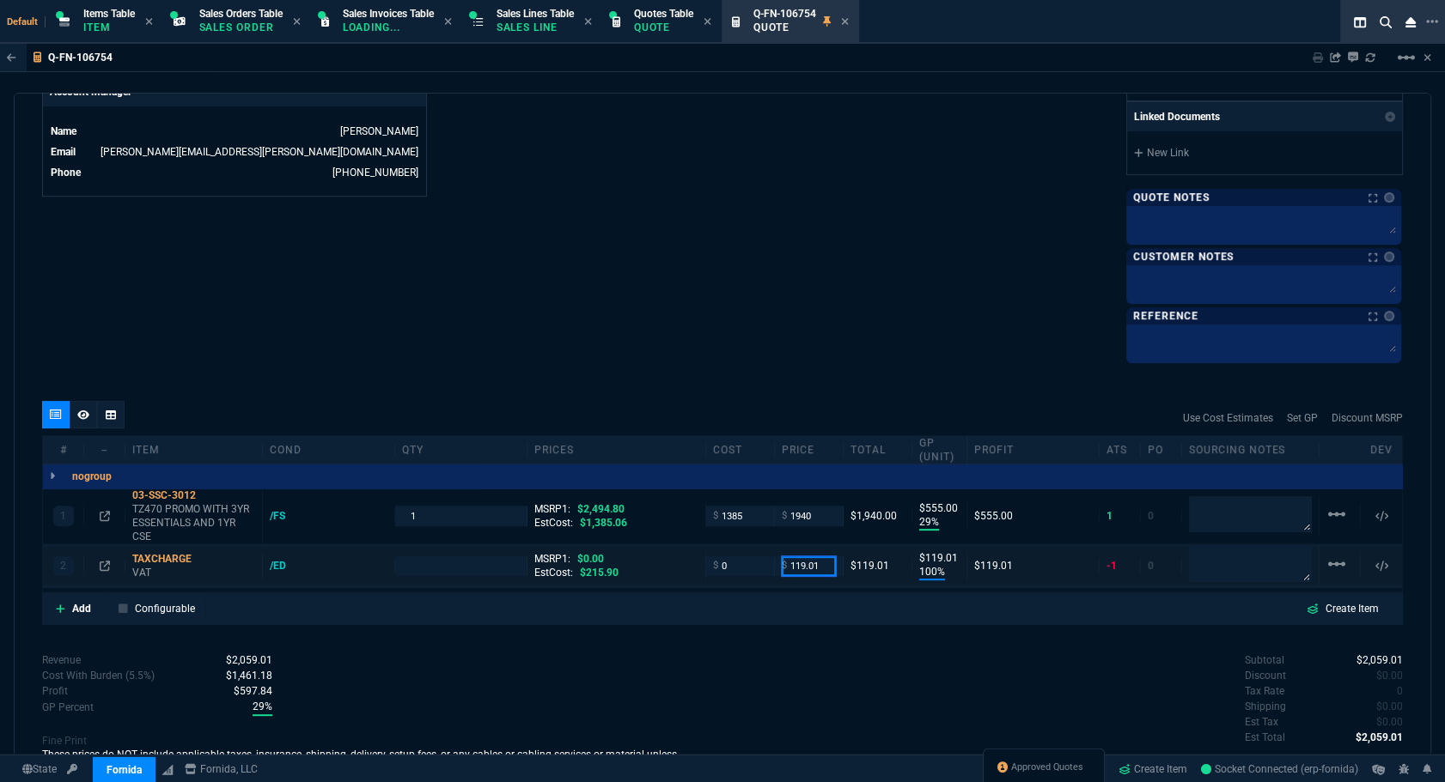
click at [817, 562] on input "119.01" at bounding box center [809, 567] width 54 height 20
paste input "50.35"
type input "150.35"
click at [815, 624] on div "quote Q-FN-106754 System Support Services draft Fornida, LLC 2609 Technology Dr…" at bounding box center [722, 425] width 1417 height 665
type input "1"
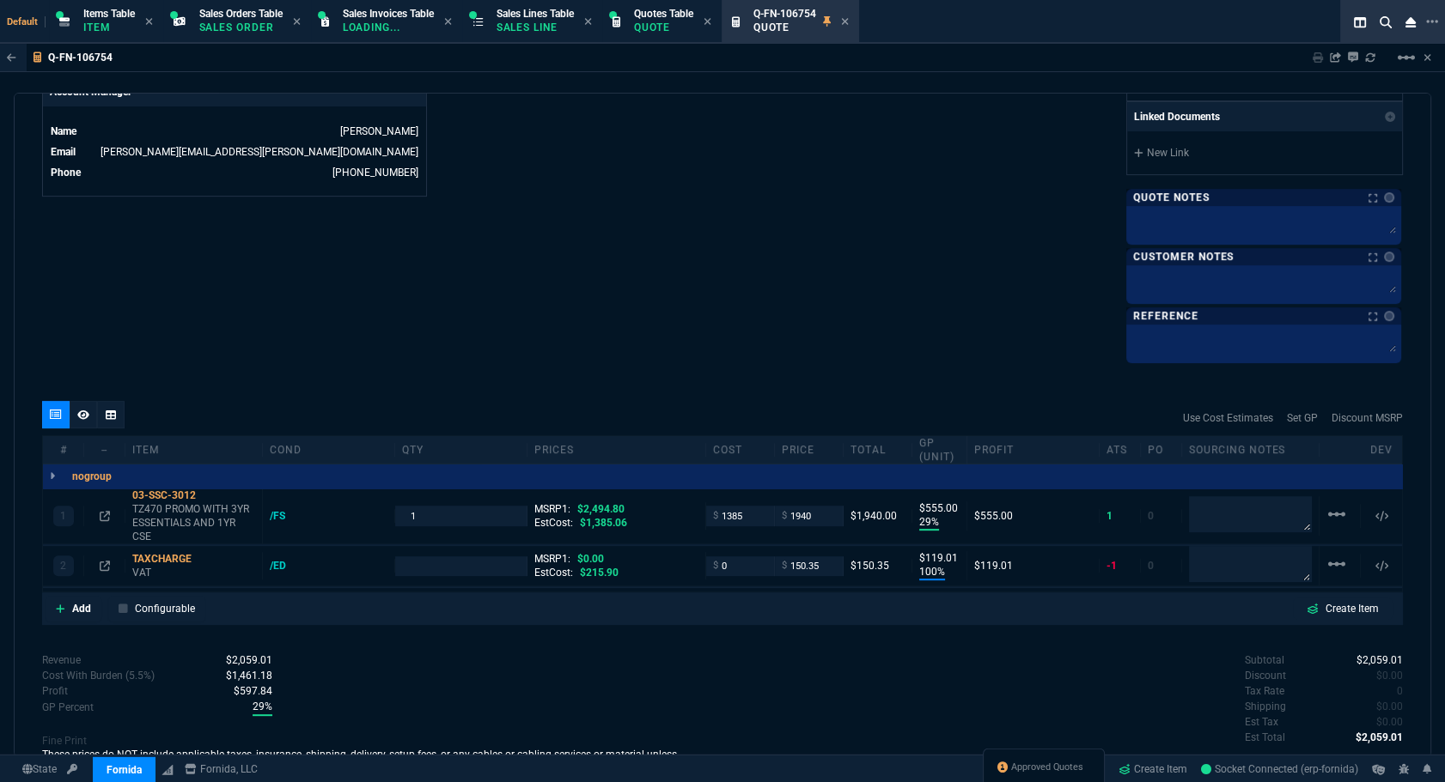
type input "150.35"
type input "150"
click at [1043, 629] on div "quote Q-FN-106754 System Support Services draft Fornida, LLC 2609 Technology Dr…" at bounding box center [722, 425] width 1417 height 665
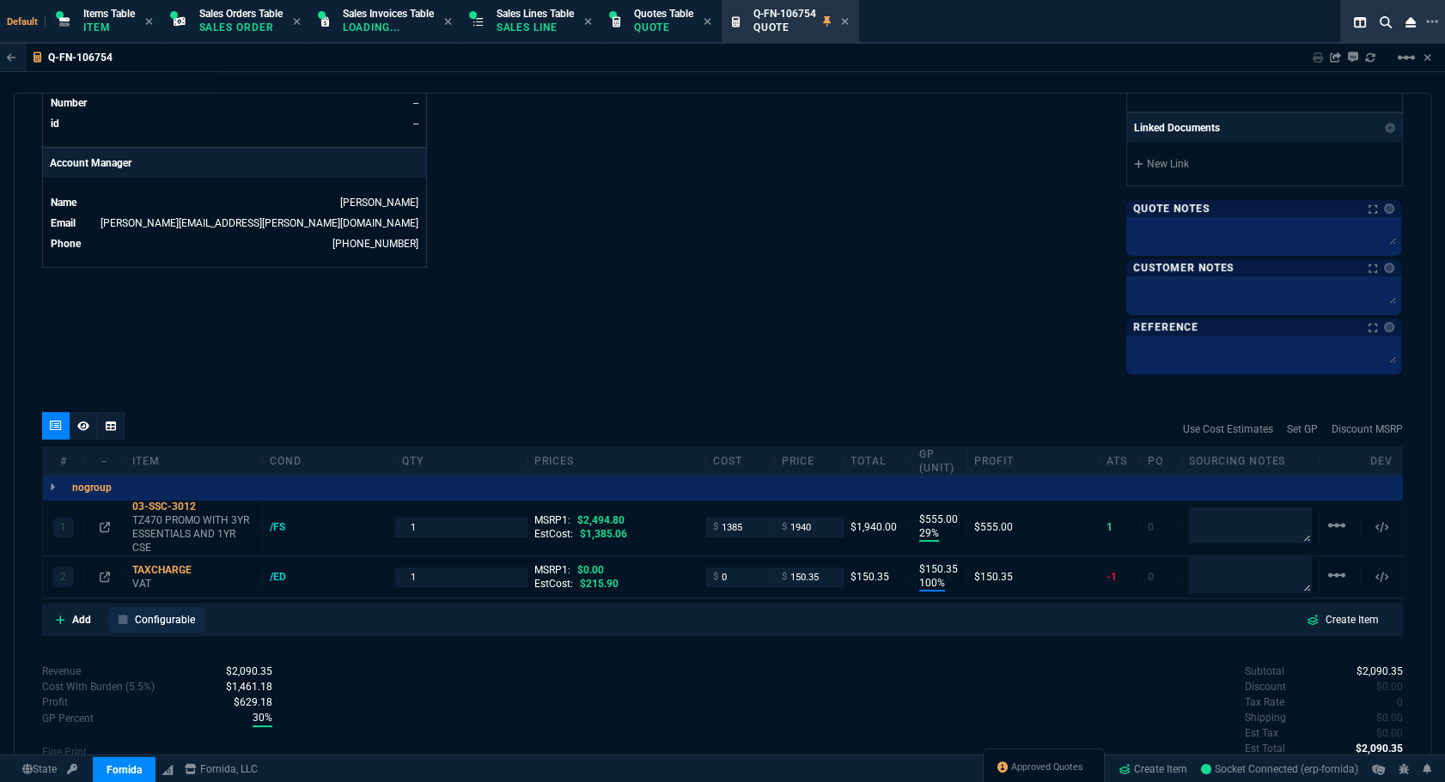
scroll to position [885, 0]
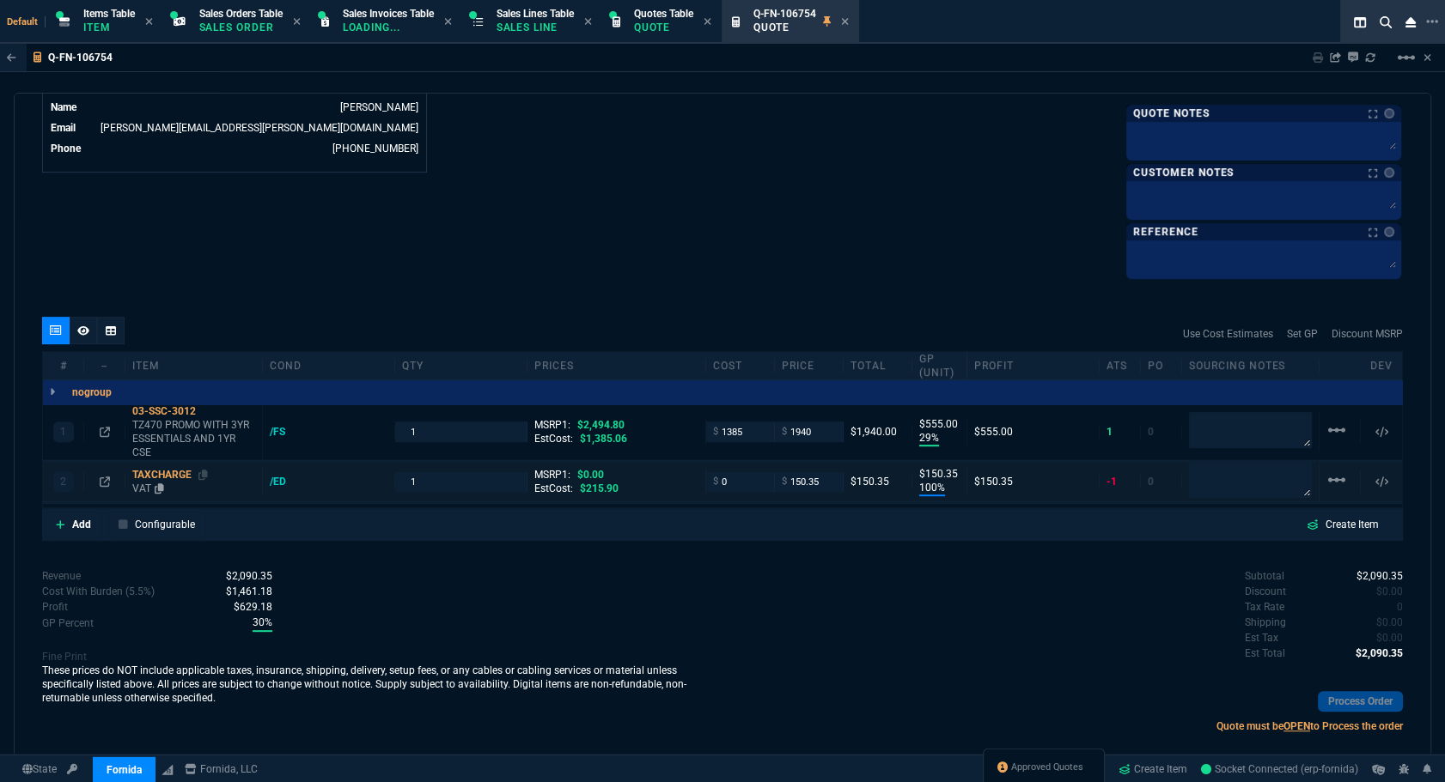
click at [161, 468] on div "TAXCHARGE" at bounding box center [193, 475] width 123 height 14
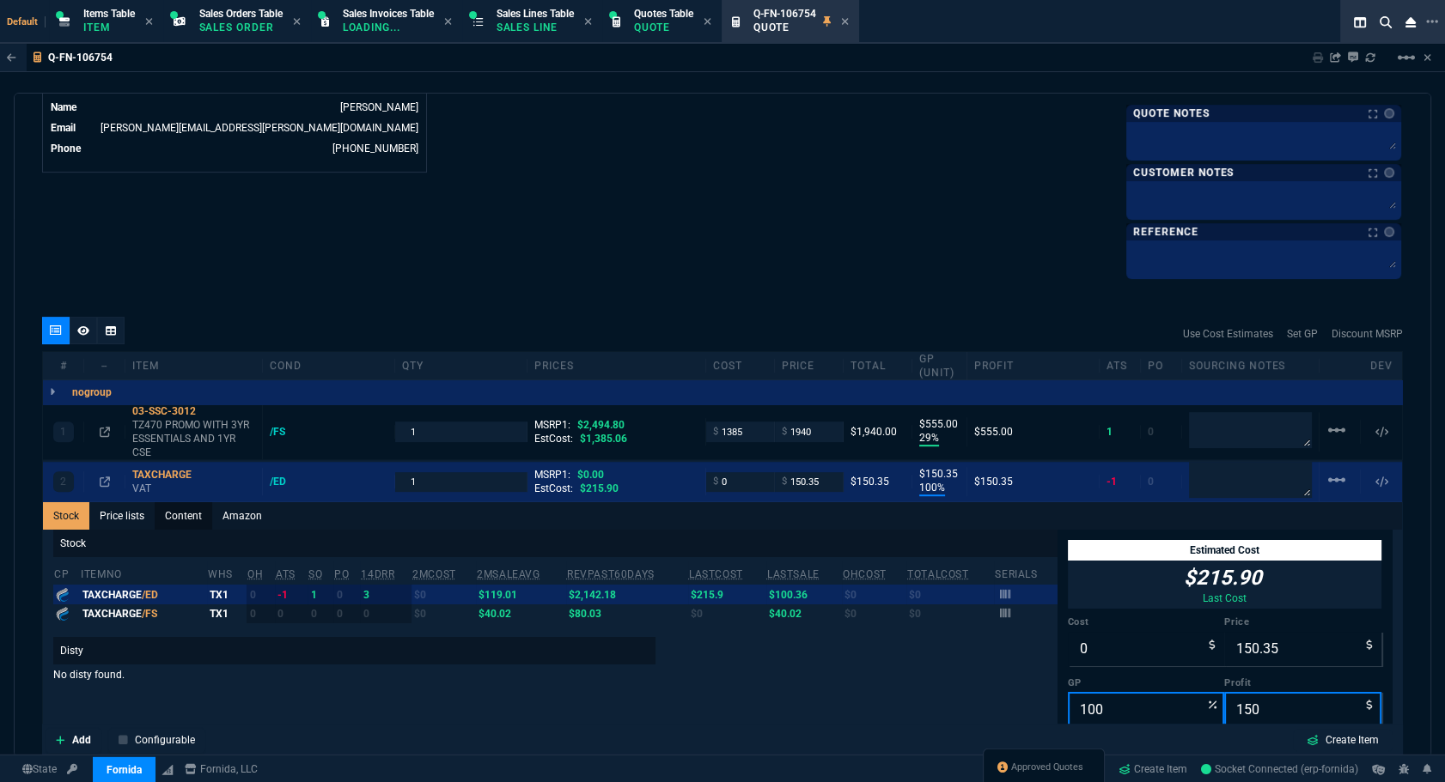
click at [168, 508] on link "Content" at bounding box center [184, 515] width 58 height 27
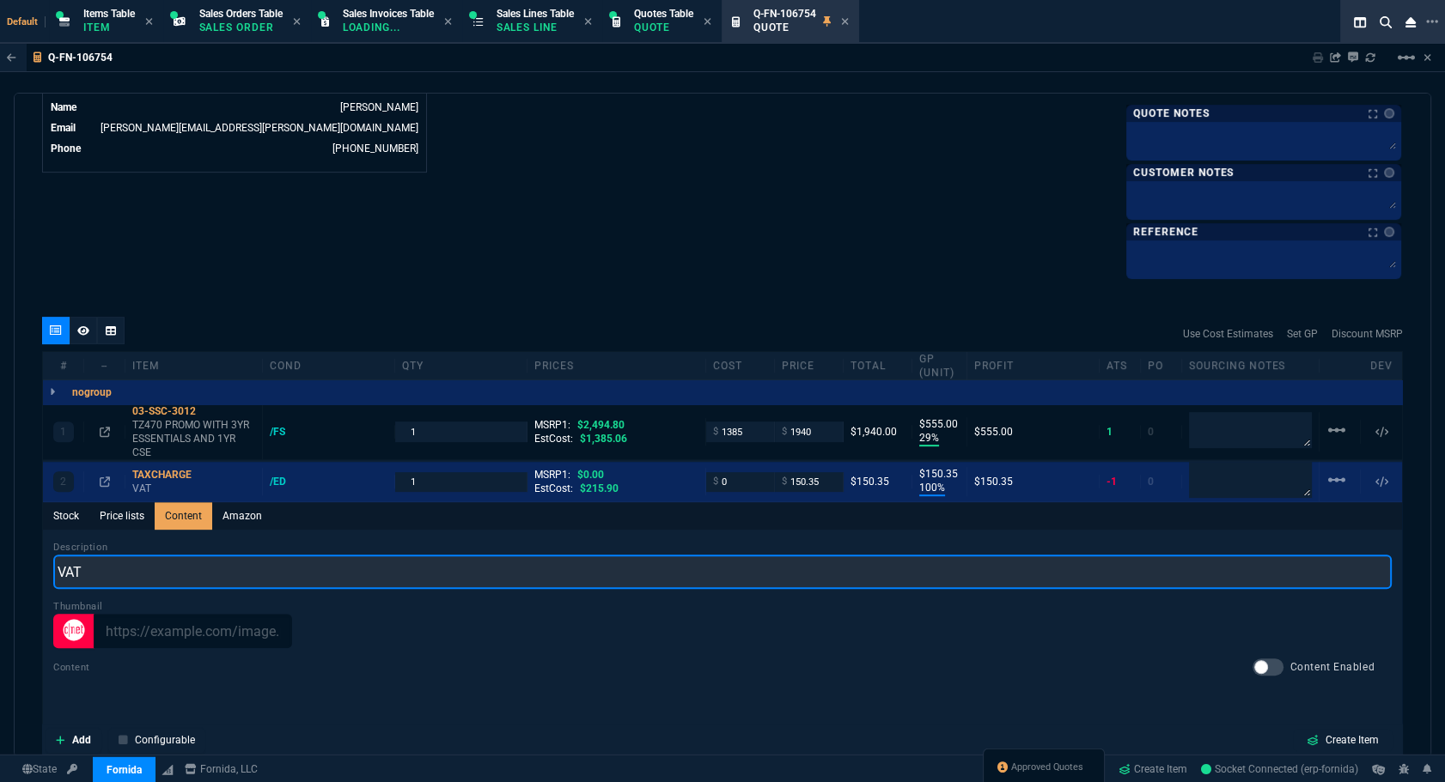
click at [163, 570] on input "VAT" at bounding box center [722, 572] width 1338 height 34
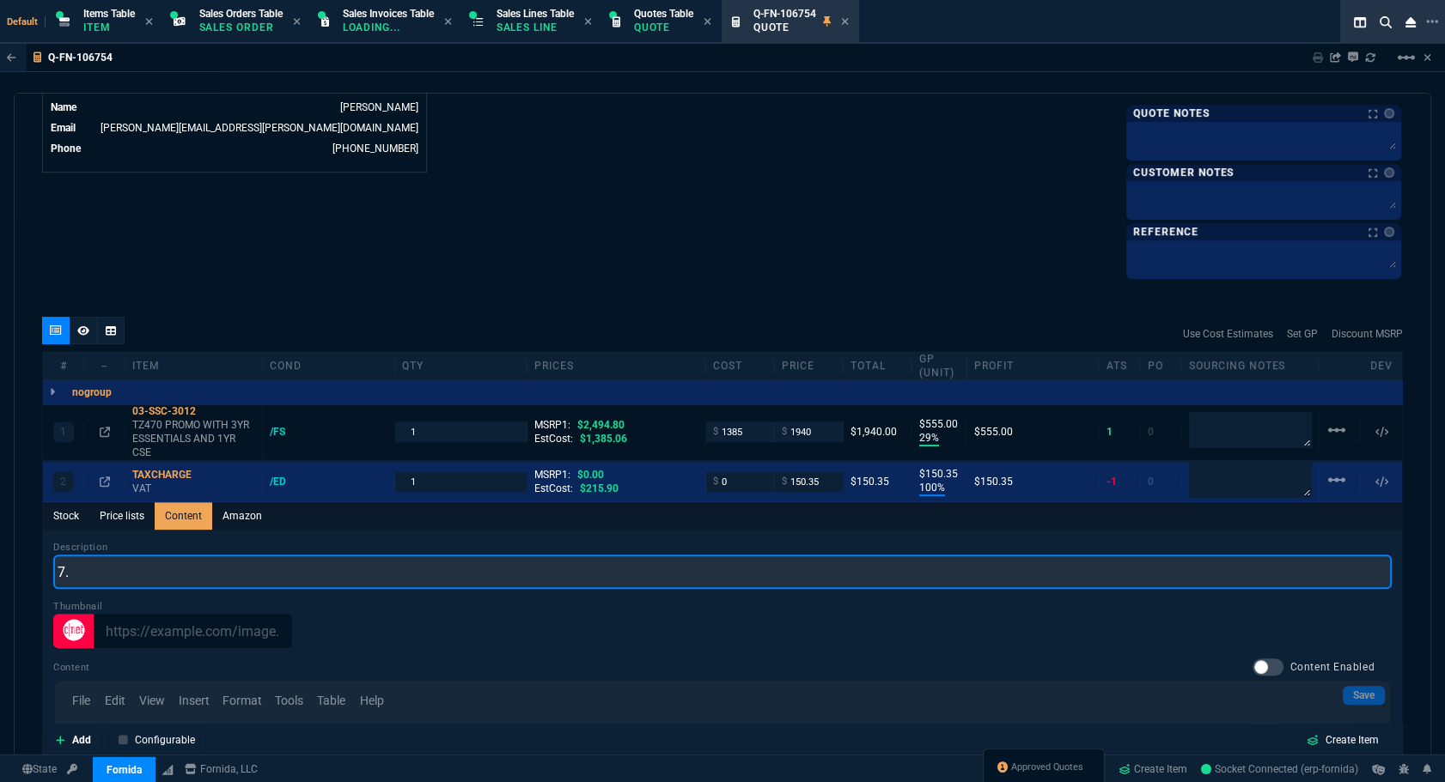
scroll to position [0, 0]
type input "7.75"
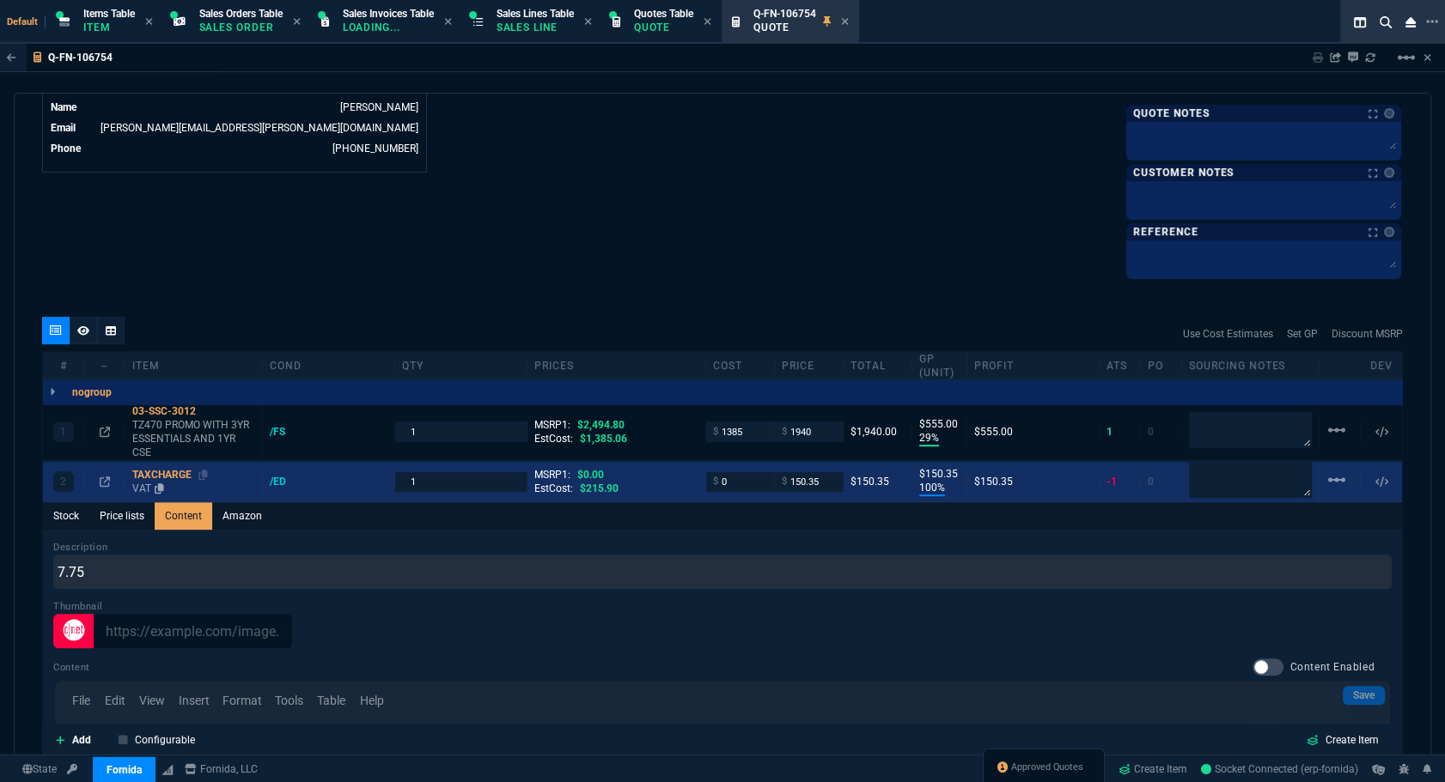
click at [178, 469] on div "TAXCHARGE" at bounding box center [193, 475] width 123 height 14
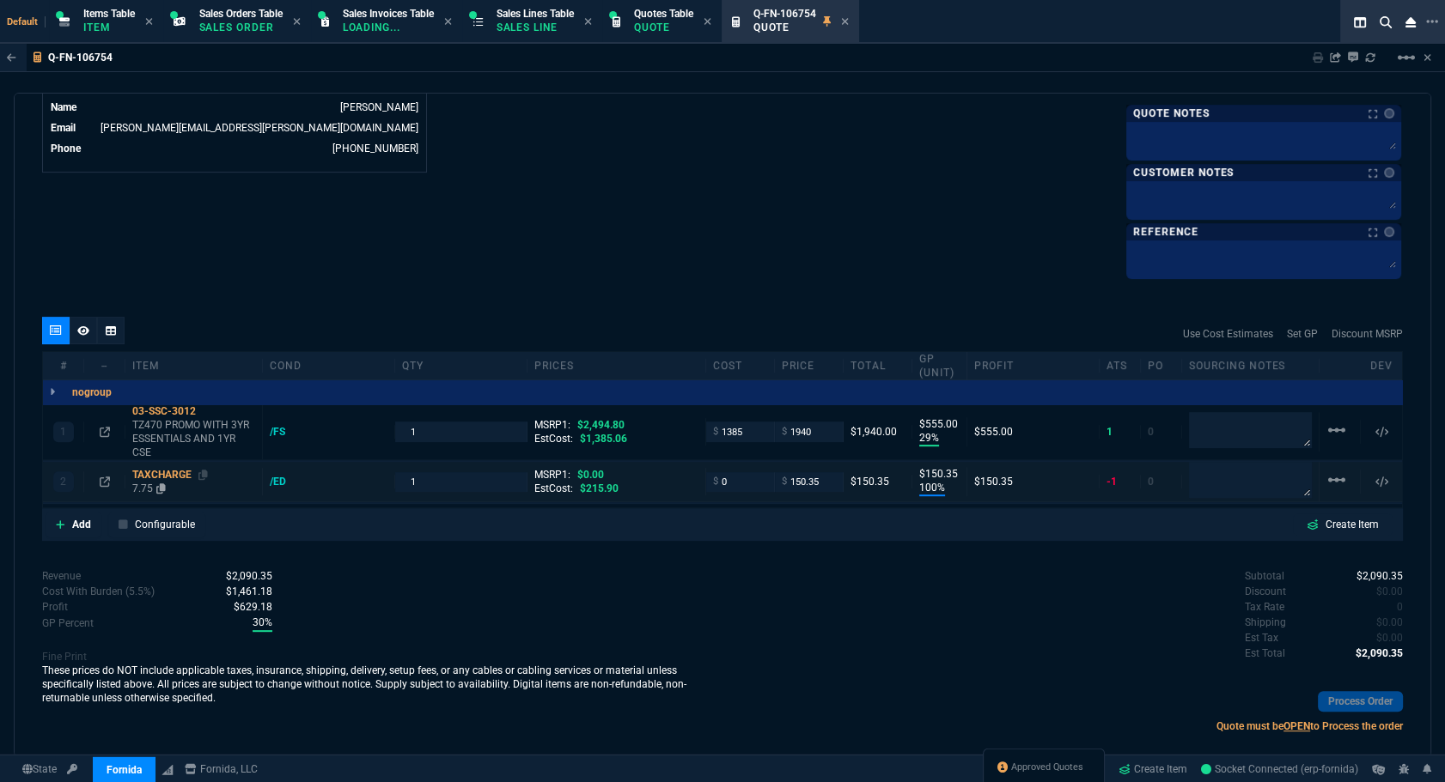
type input "100"
type input "150"
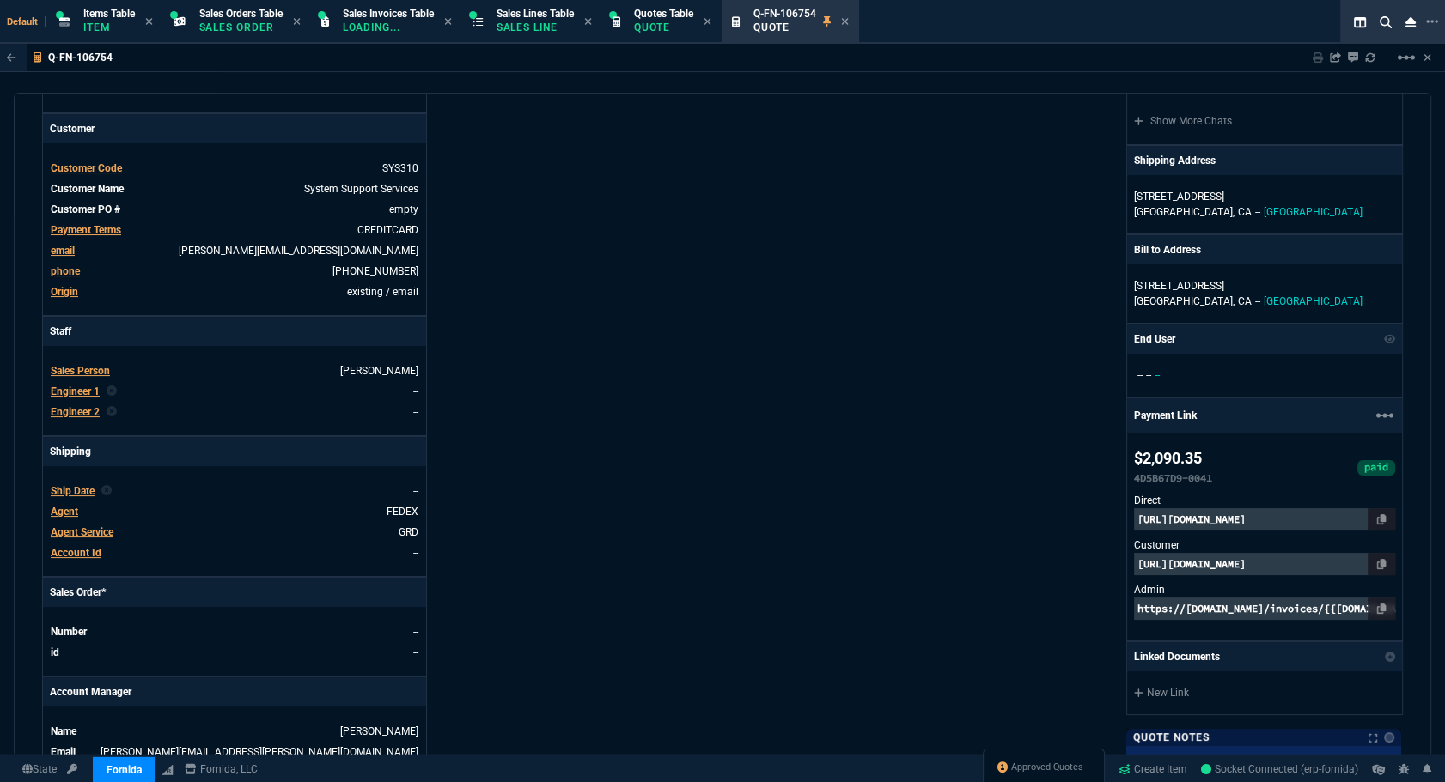
scroll to position [182, 0]
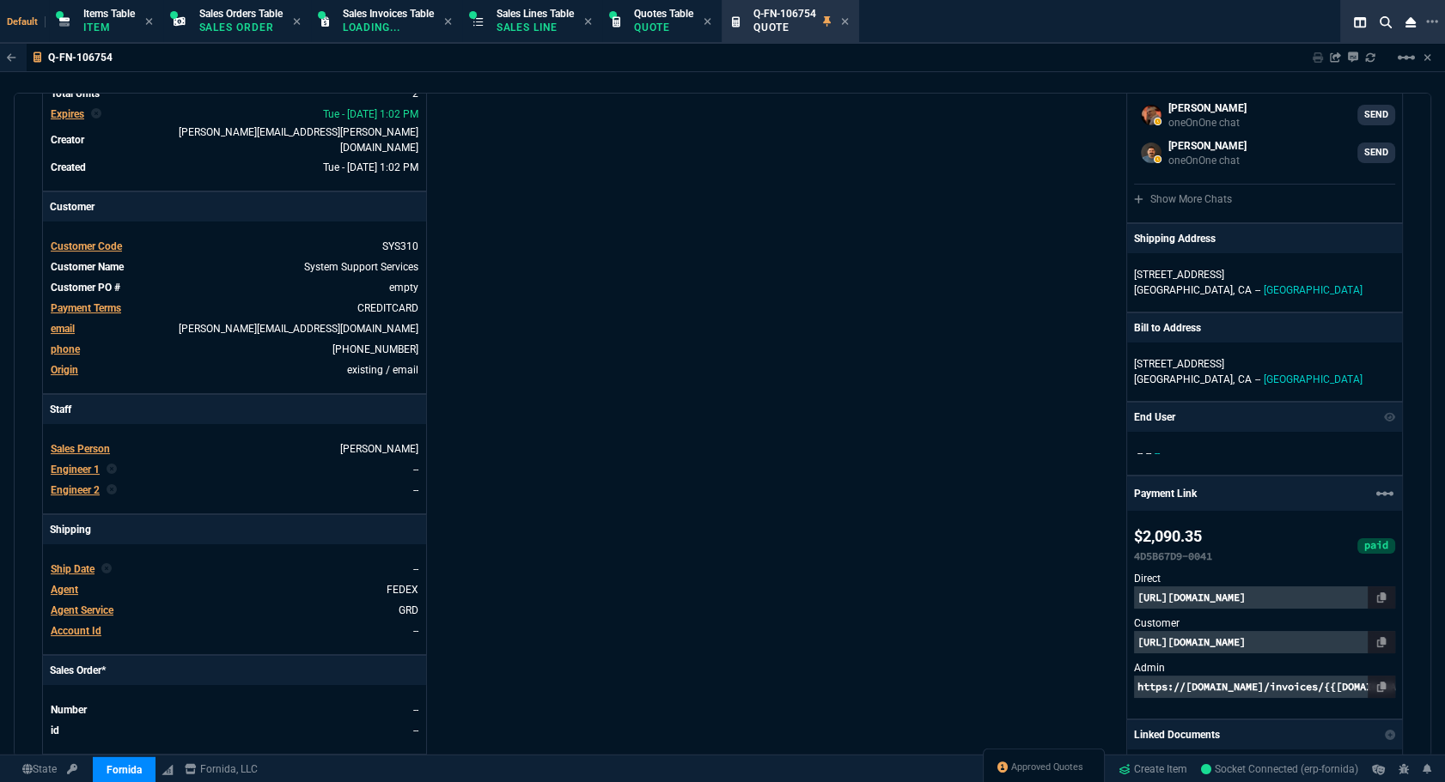
drag, startPoint x: 364, startPoint y: 231, endPoint x: 374, endPoint y: 204, distance: 28.5
click at [367, 240] on icon at bounding box center [371, 245] width 9 height 10
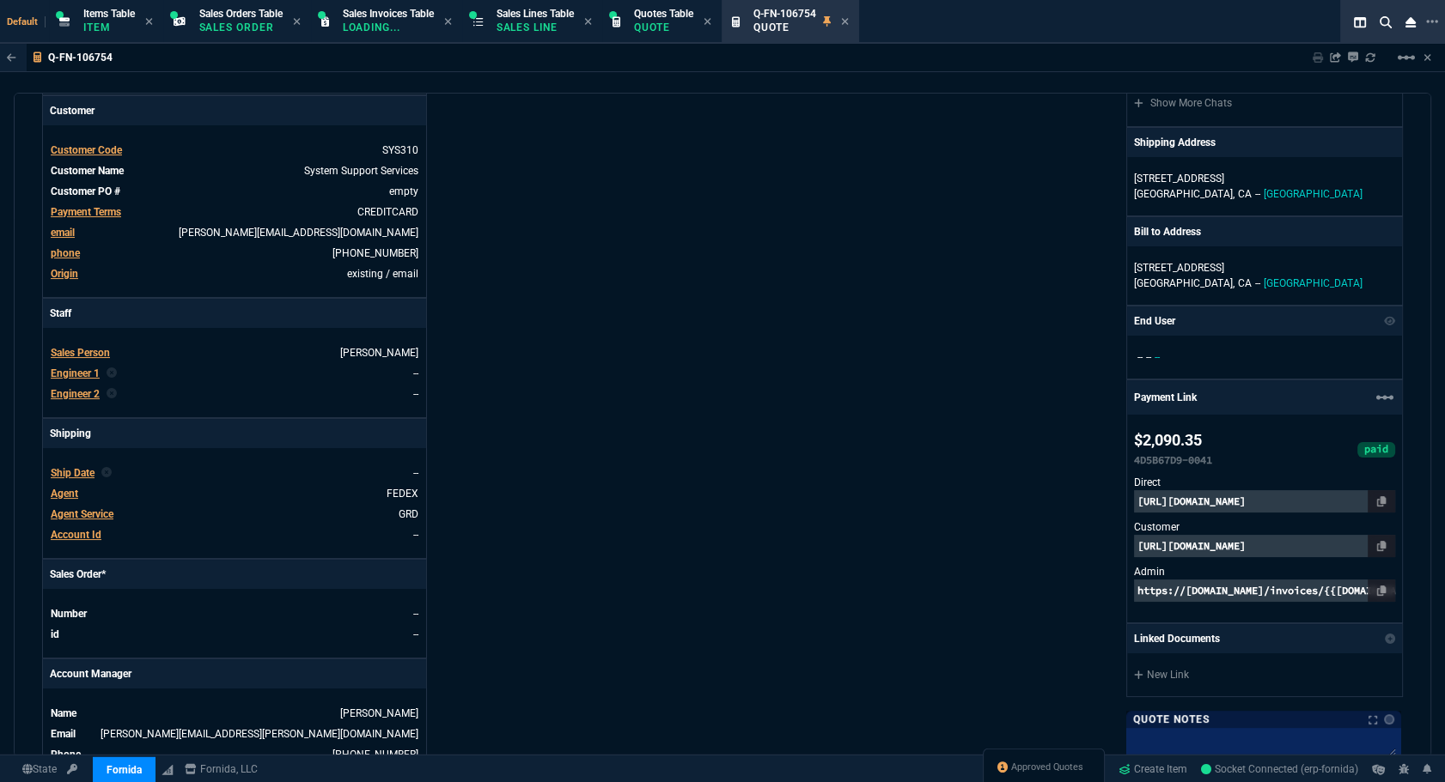
scroll to position [0, 0]
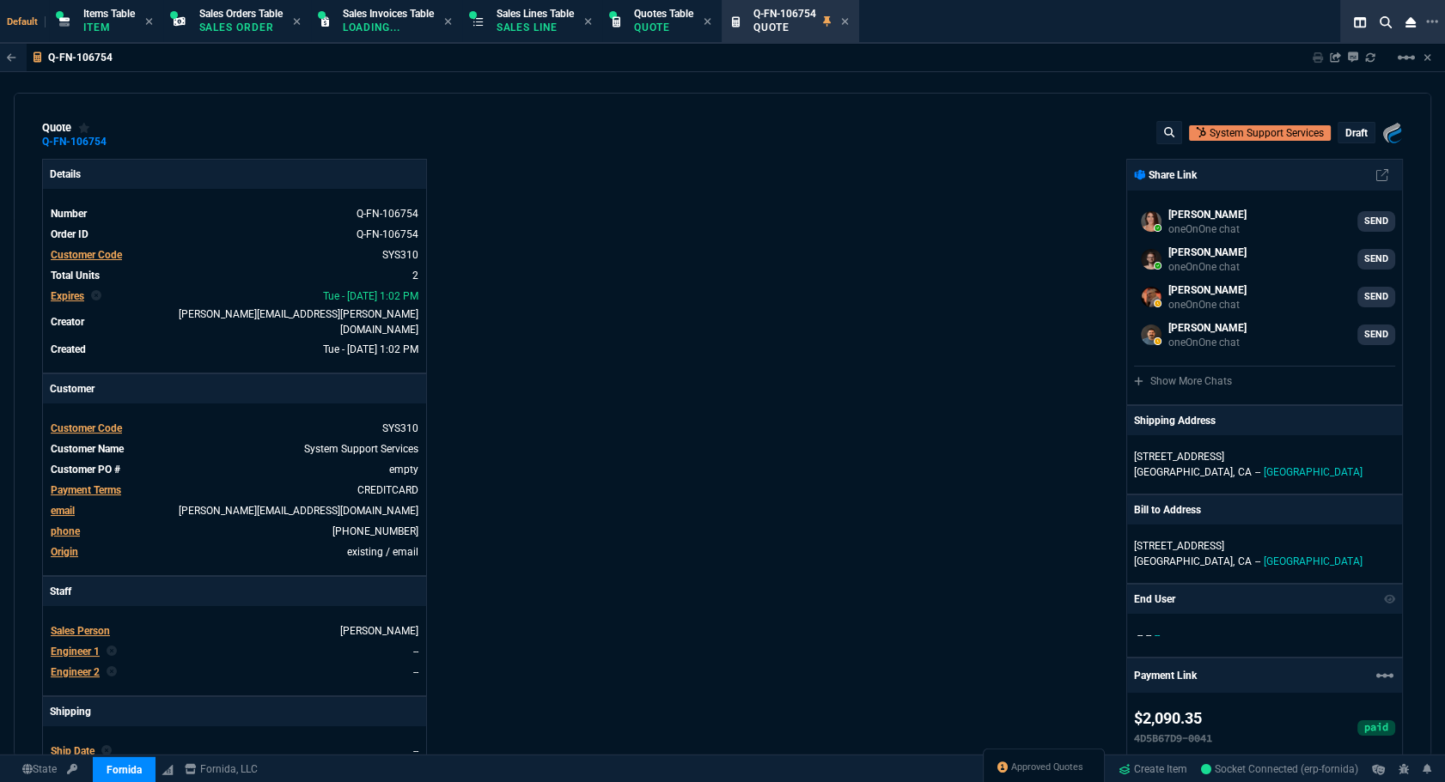
click at [1358, 129] on div "draft" at bounding box center [1356, 133] width 36 height 20
click at [1345, 136] on p "draft" at bounding box center [1356, 133] width 22 height 14
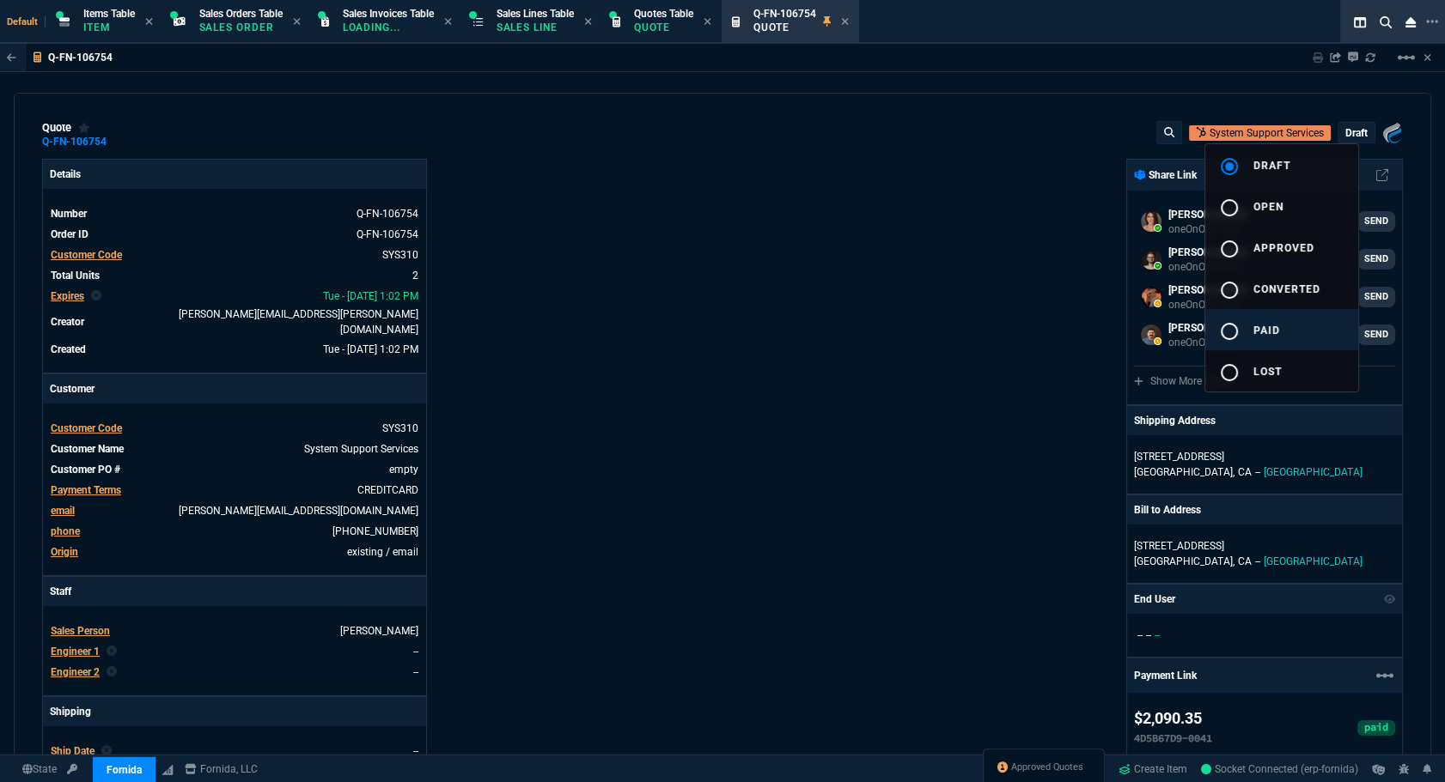
click at [1251, 329] on div "radio_button_unchecked" at bounding box center [1236, 331] width 34 height 21
click at [996, 373] on div at bounding box center [722, 391] width 1445 height 782
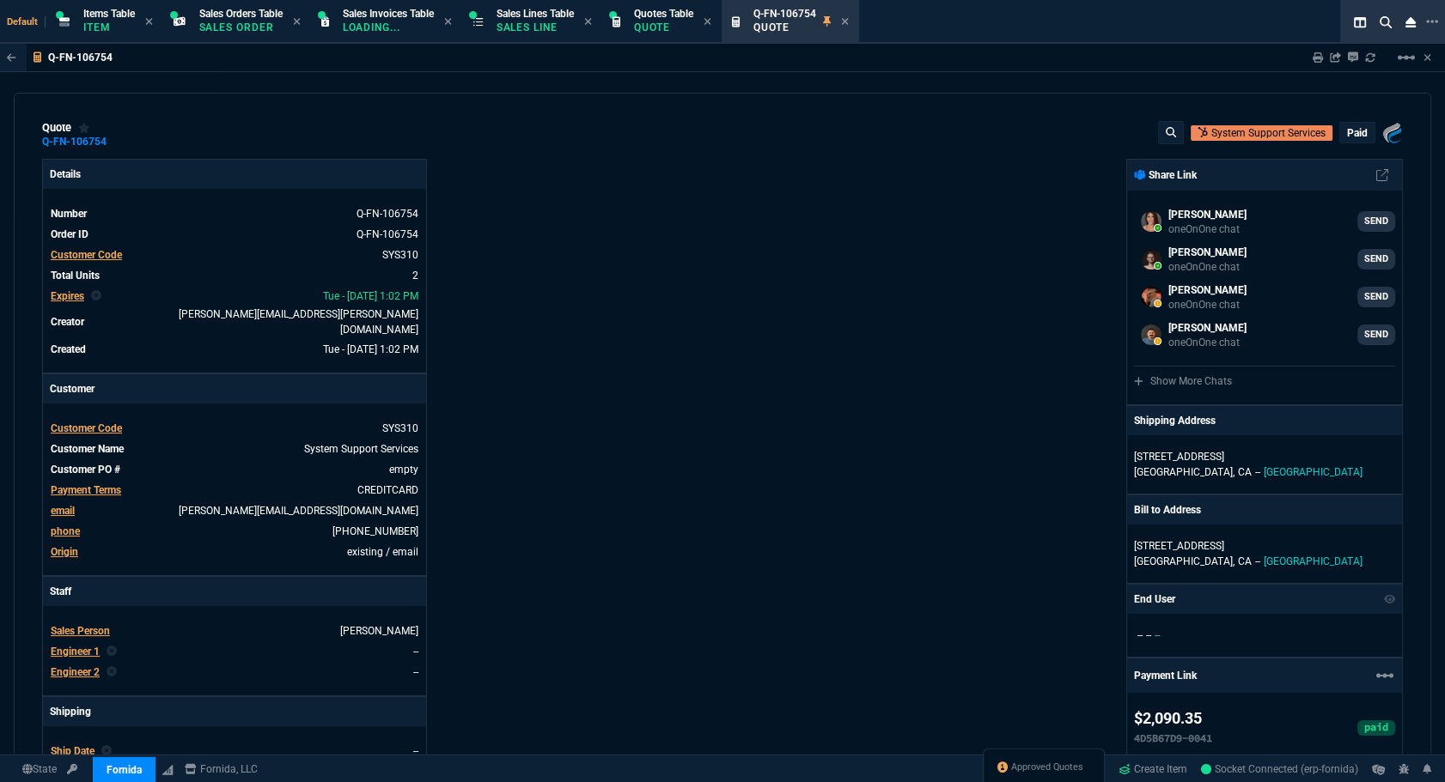
type input "29"
type input "555"
type input "100"
type input "150"
type input "22"
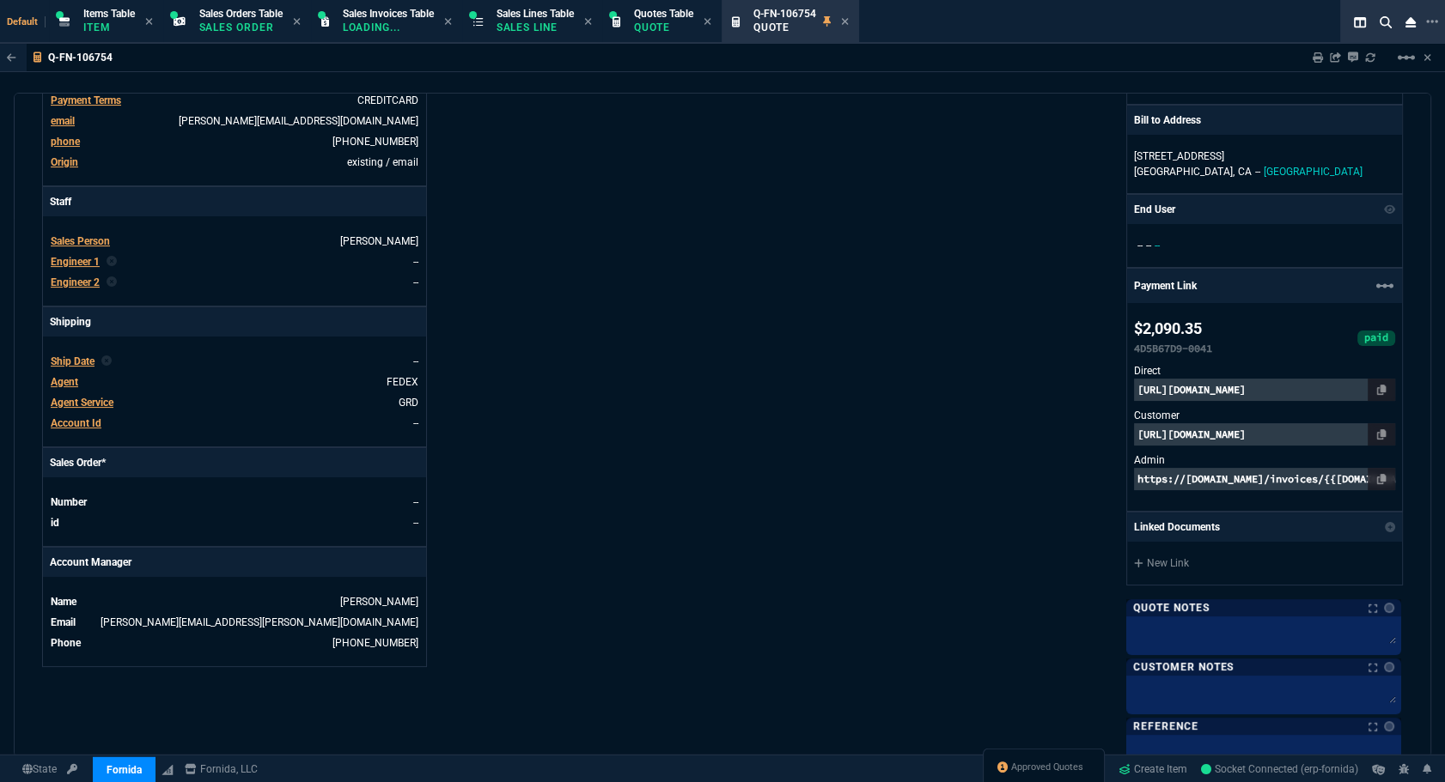
scroll to position [887, 0]
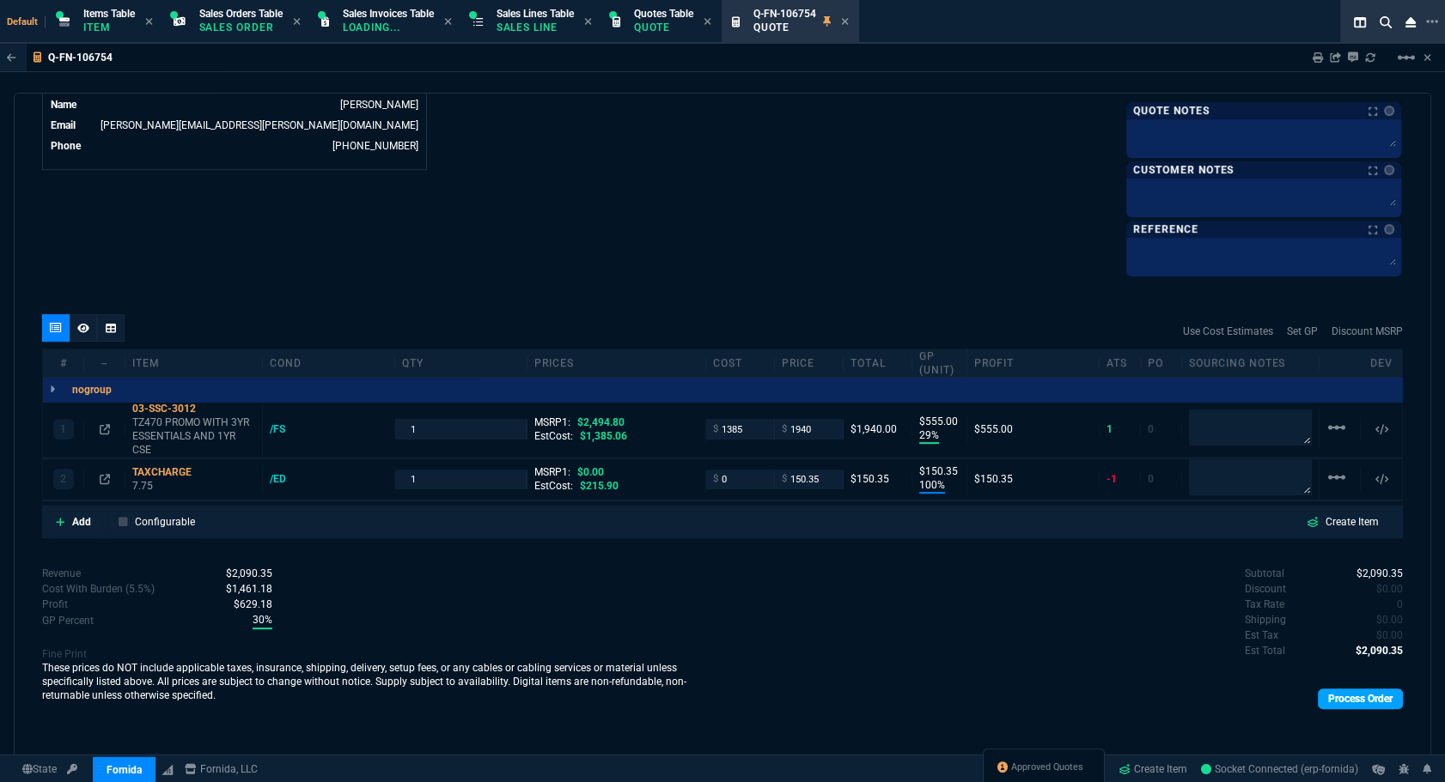
click at [1353, 691] on link "Process Order" at bounding box center [1359, 699] width 85 height 21
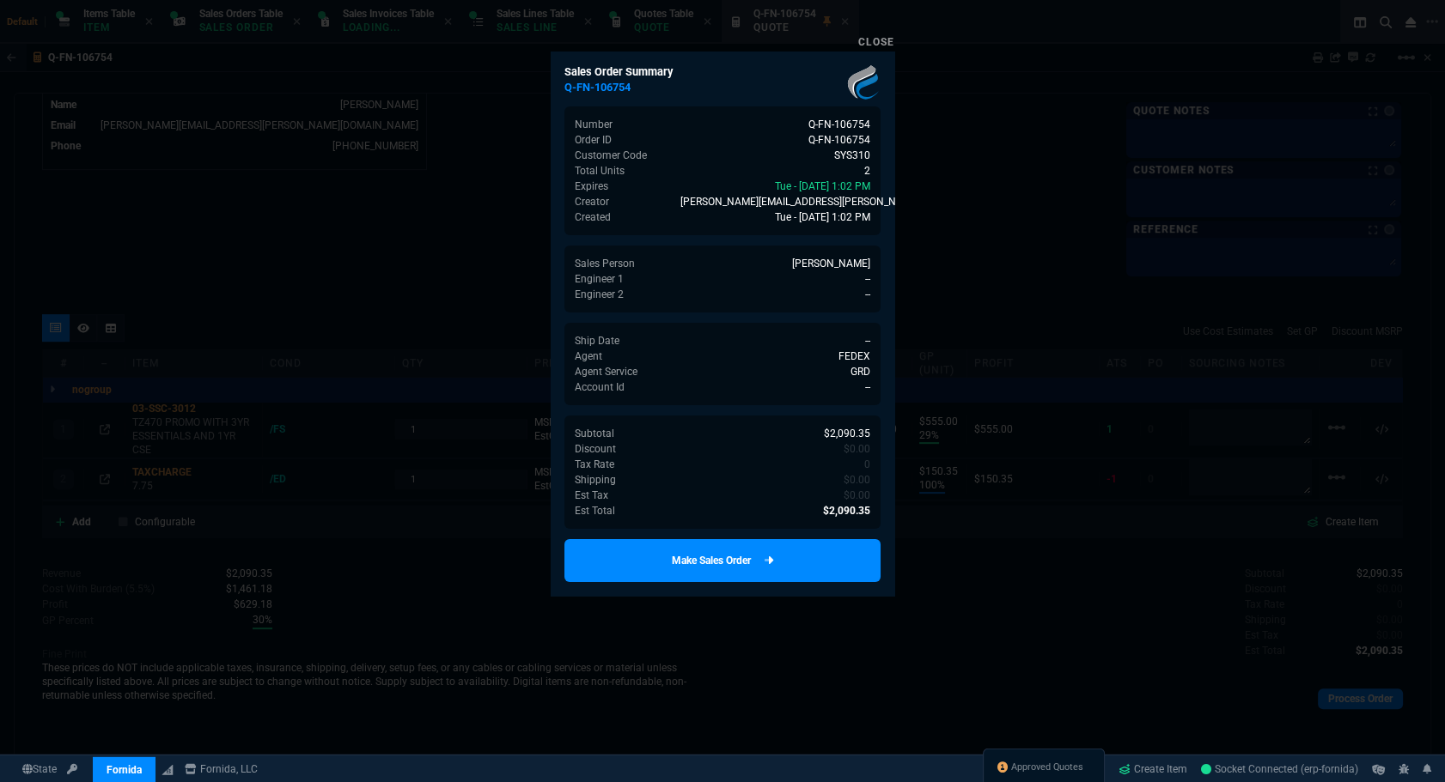
click at [811, 576] on link "Make Sales Order" at bounding box center [722, 560] width 316 height 43
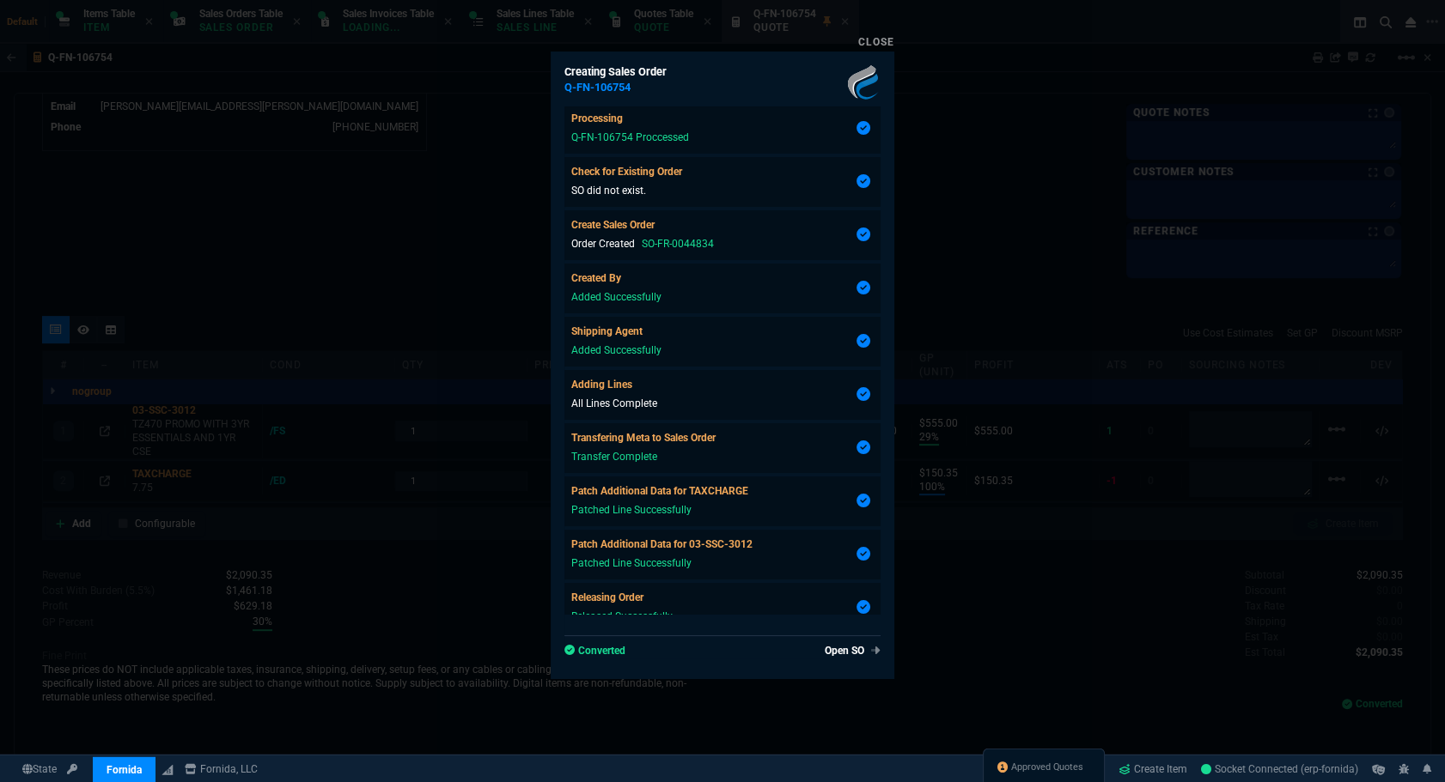
type input "2494.8"
type input "29"
type input "555"
type input "100"
type input "150"
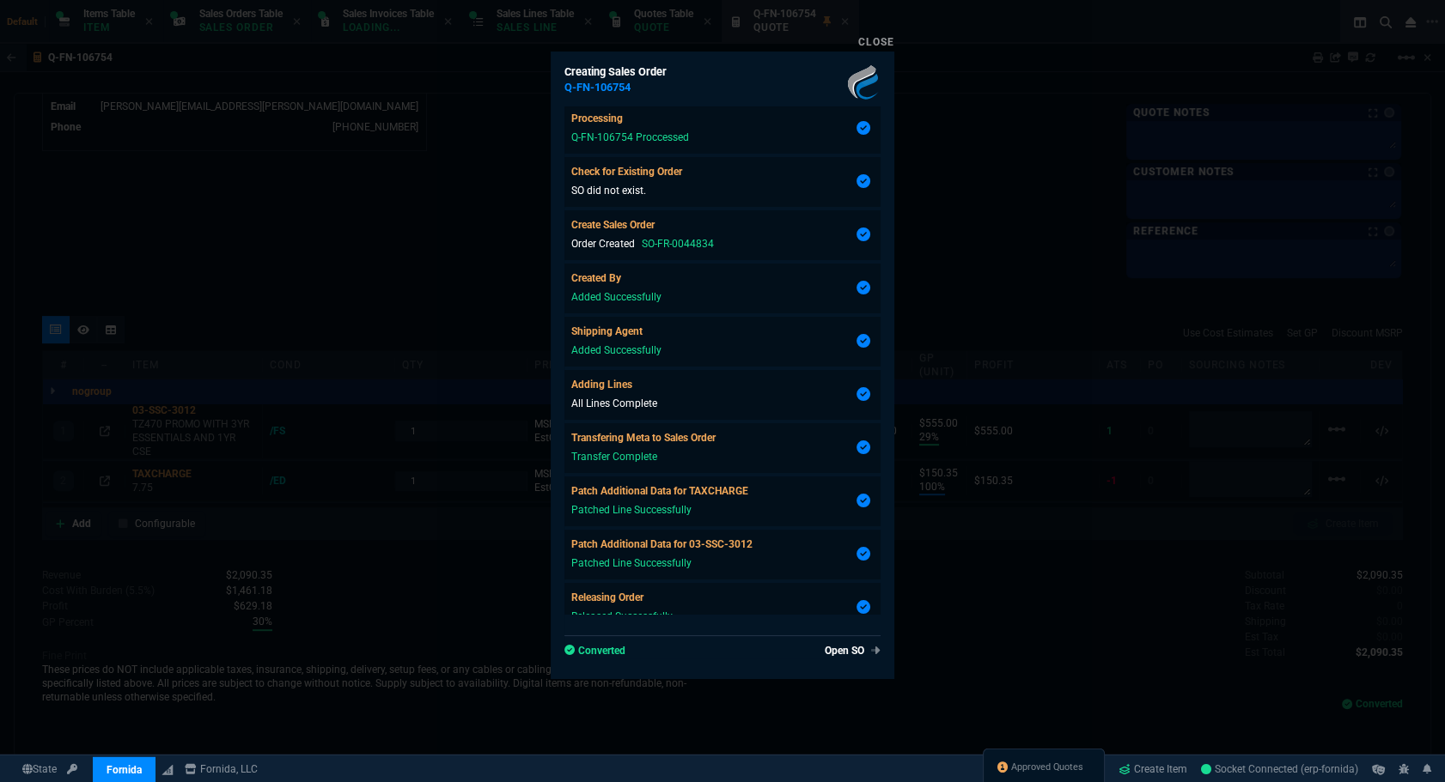
type input "22"
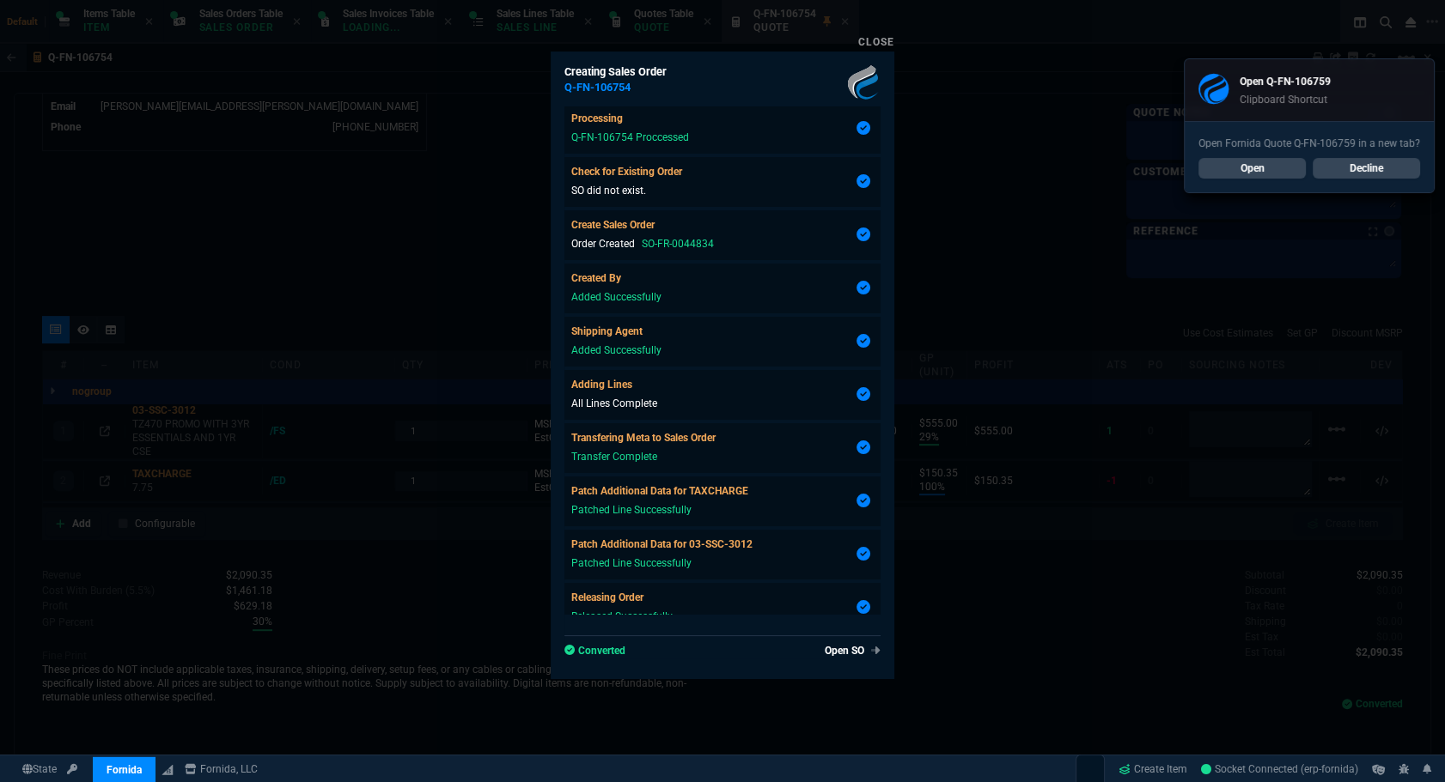
scroll to position [867, 0]
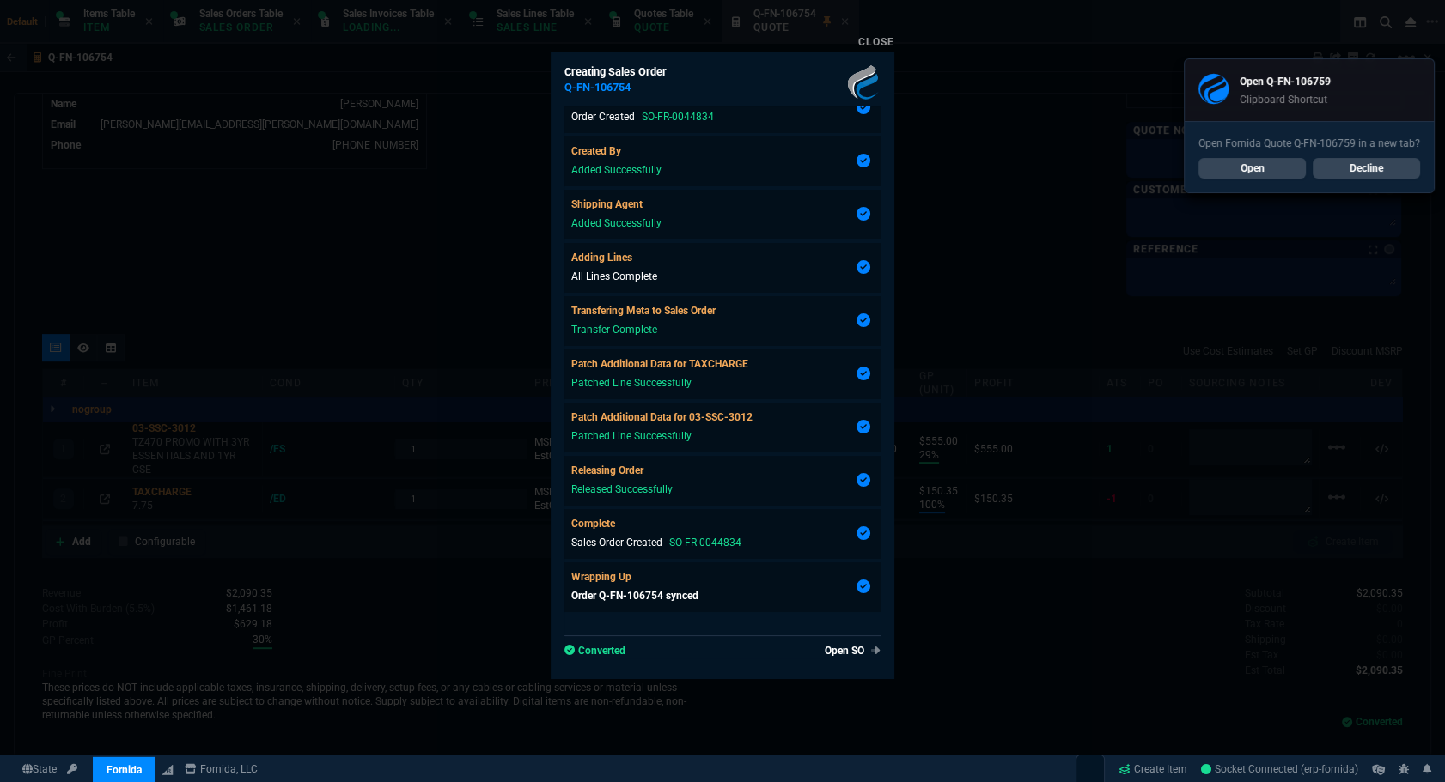
click at [960, 314] on div at bounding box center [722, 391] width 1445 height 782
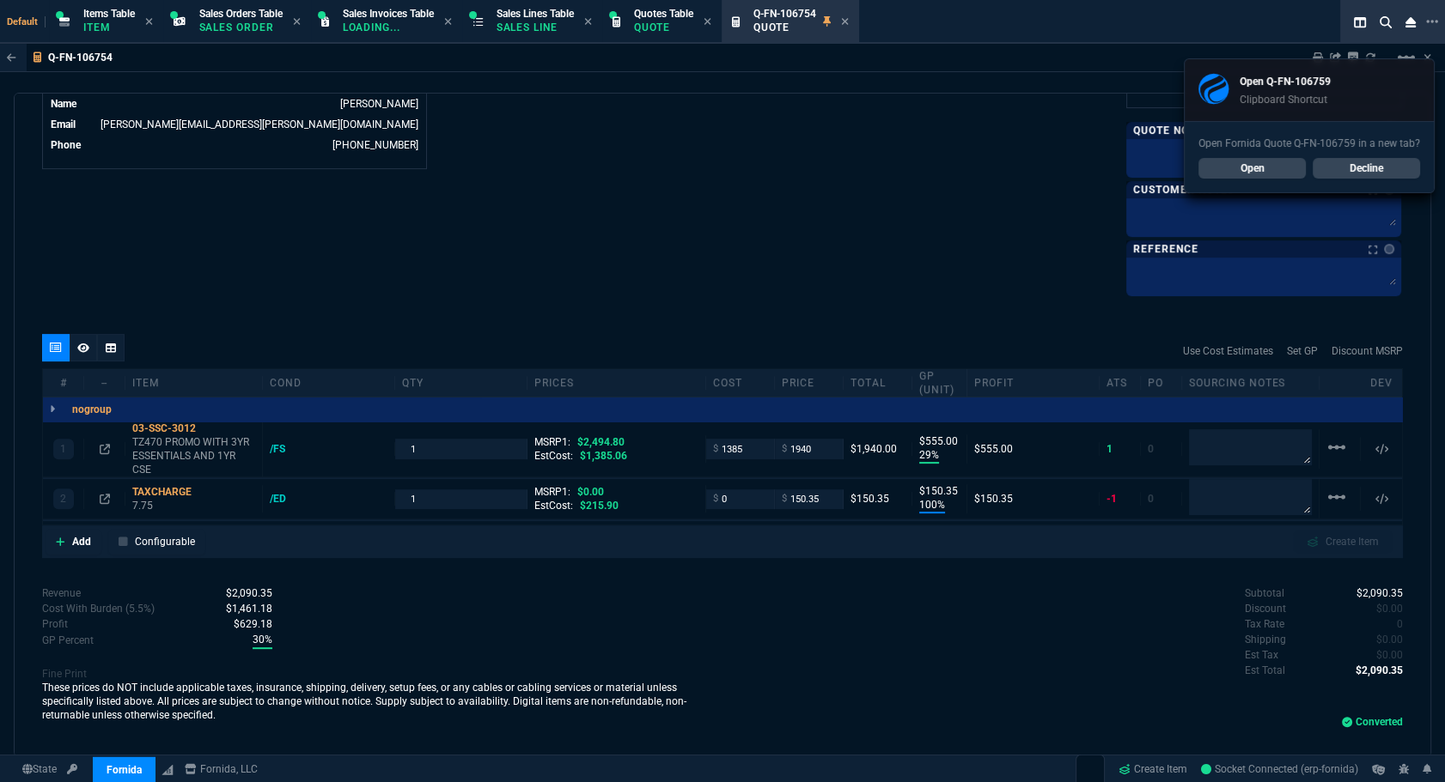
click at [1269, 173] on link "Open" at bounding box center [1251, 168] width 107 height 21
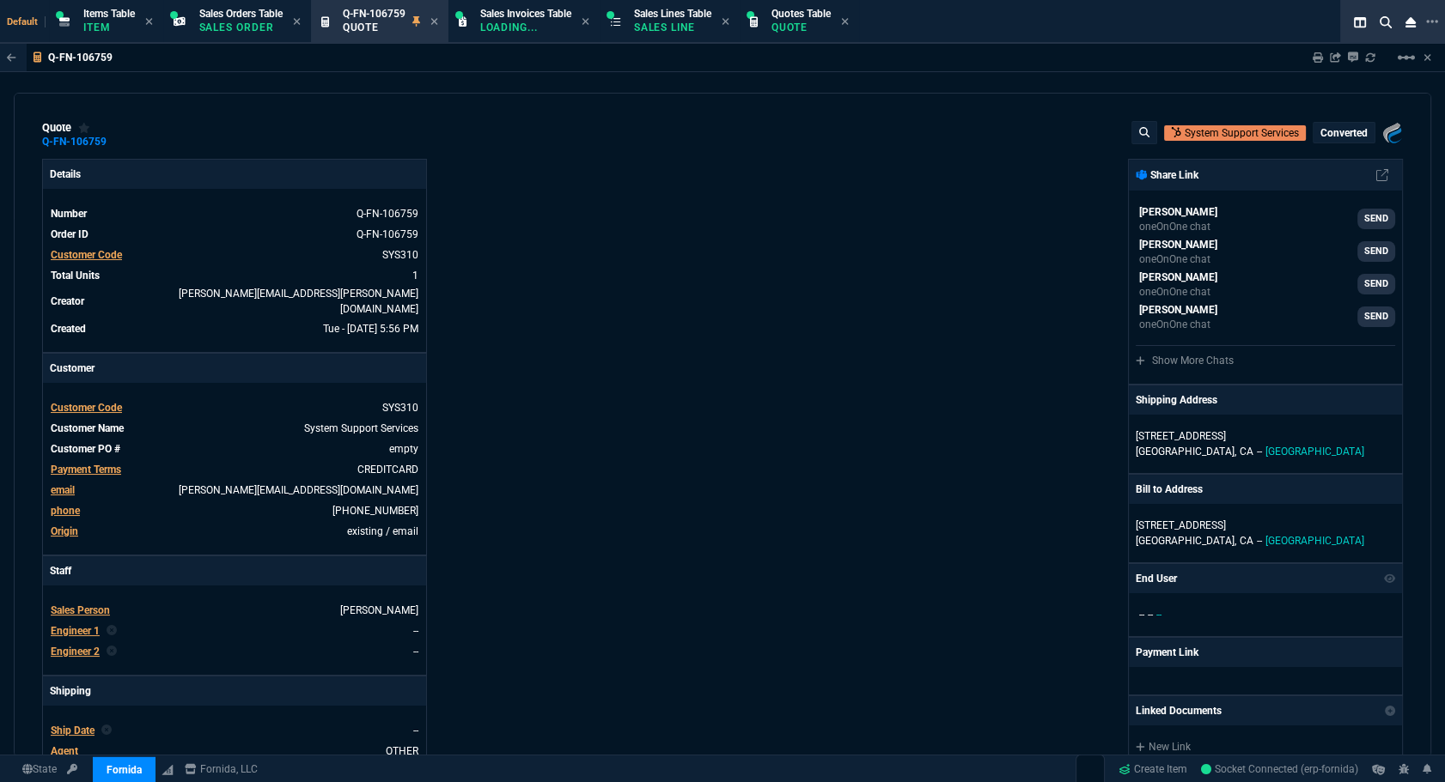
type input "23"
type input "286"
type input "1695"
type input "26"
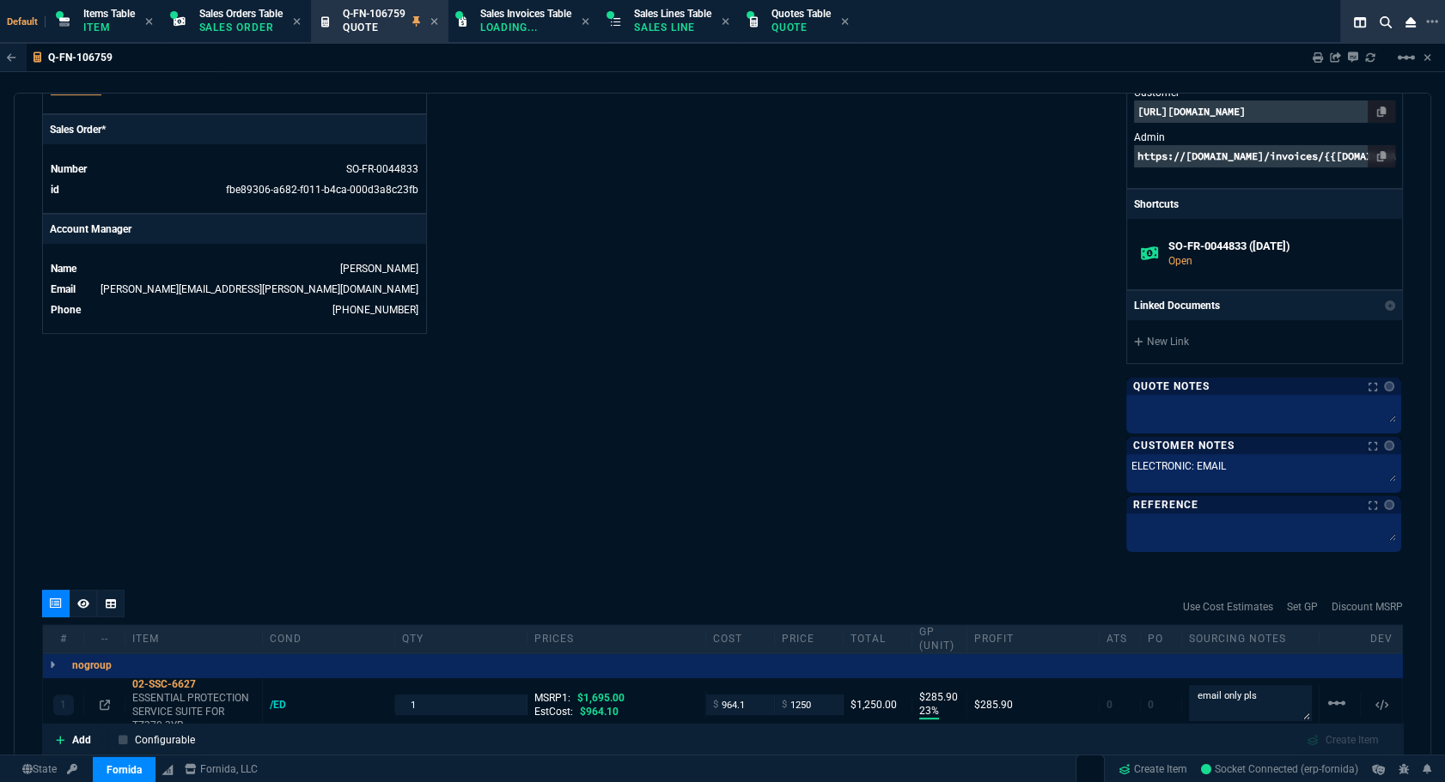
scroll to position [930, 0]
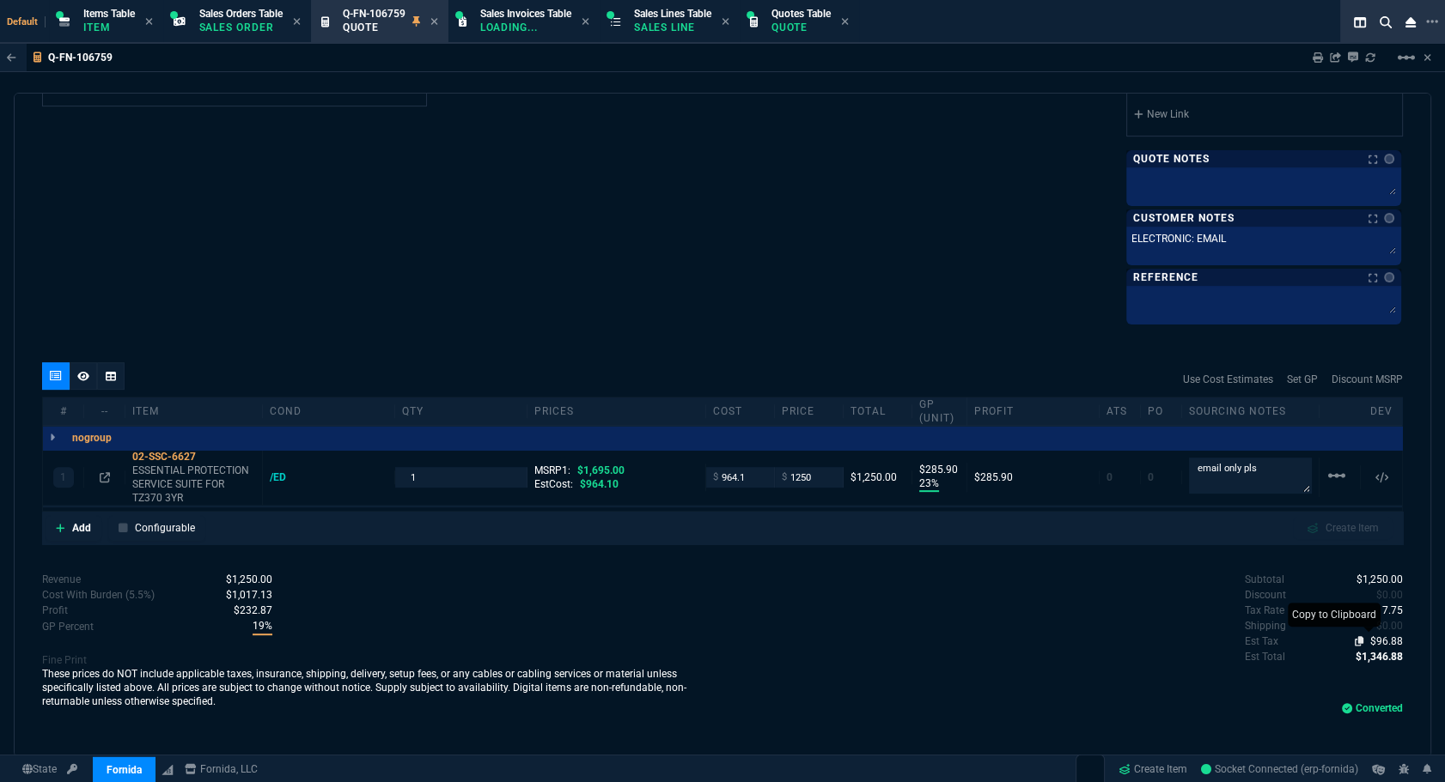
click at [1354, 636] on icon at bounding box center [1358, 641] width 9 height 10
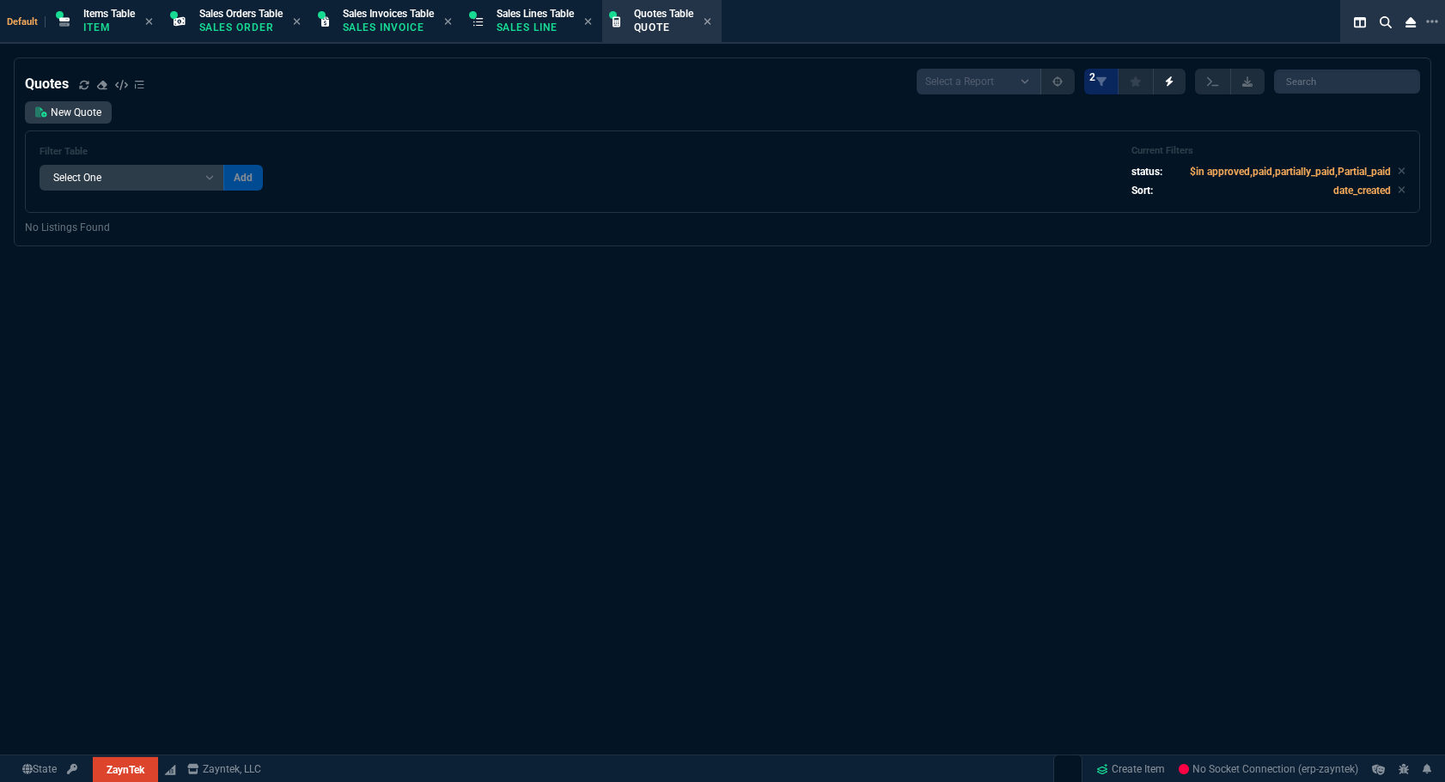
select select
